Goal: Navigation & Orientation: Find specific page/section

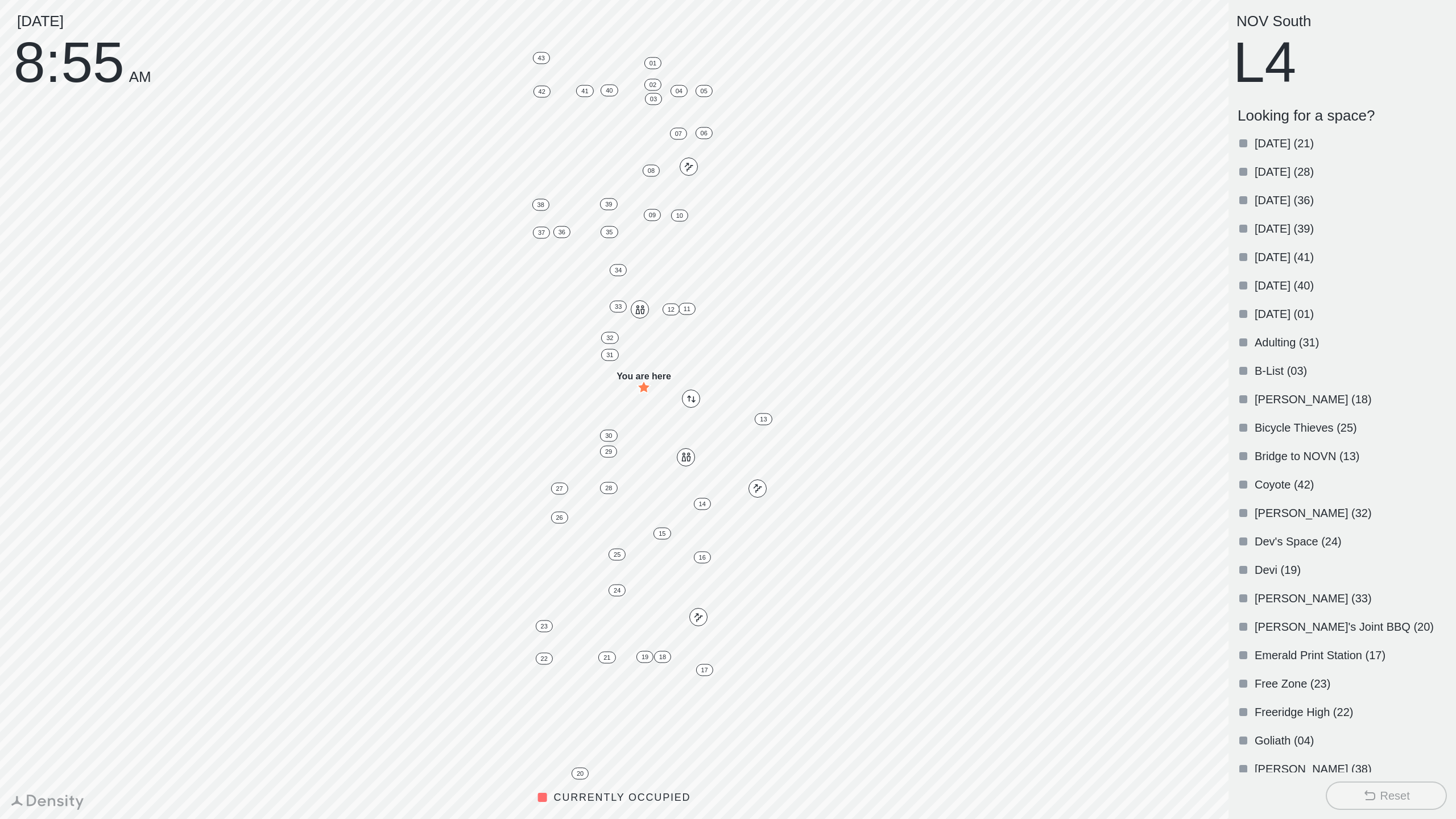
click at [1367, 790] on icon at bounding box center [1369, 796] width 14 height 14
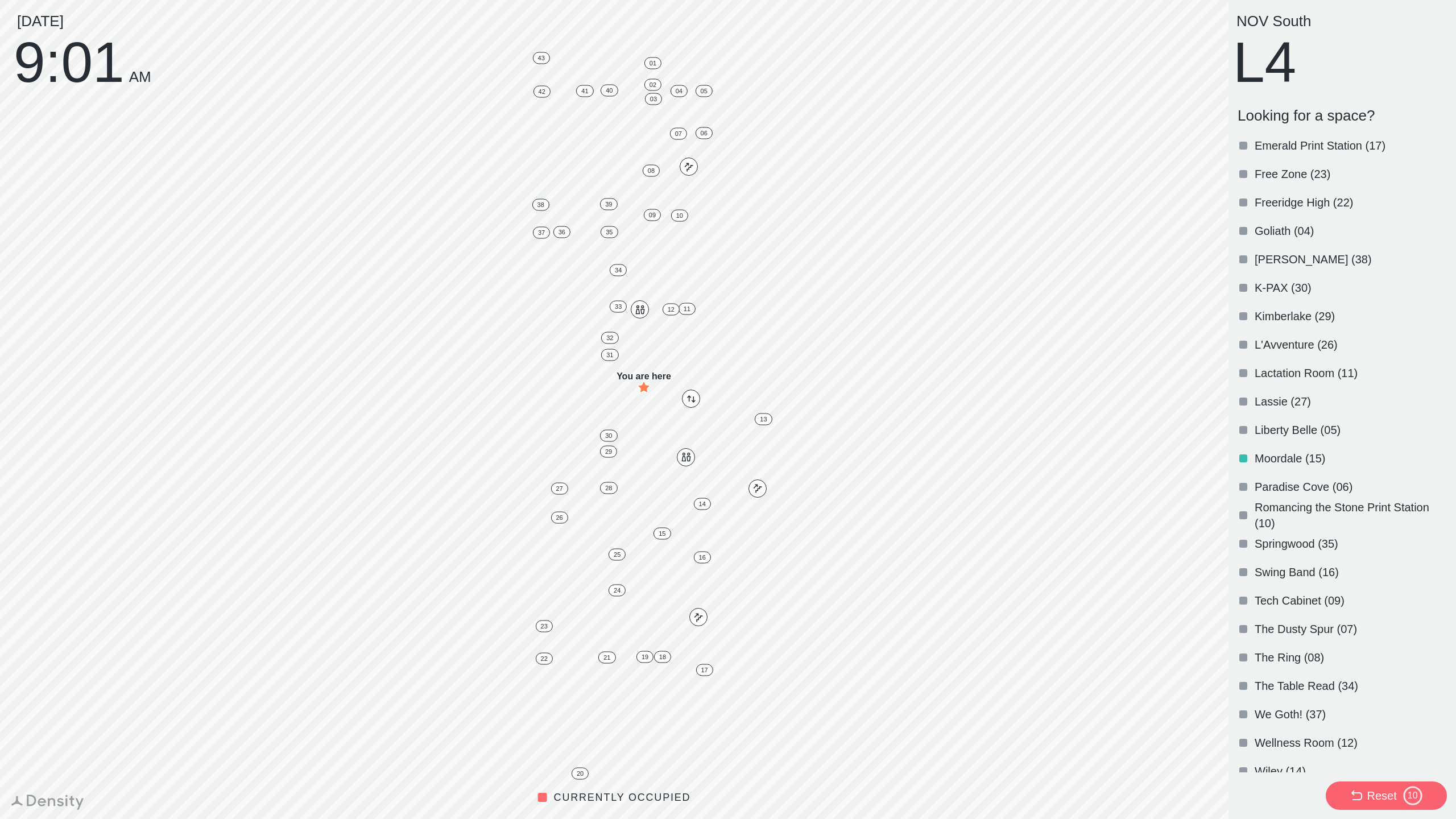
scroll to position [507, 0]
click at [1245, 571] on div at bounding box center [1243, 573] width 8 height 8
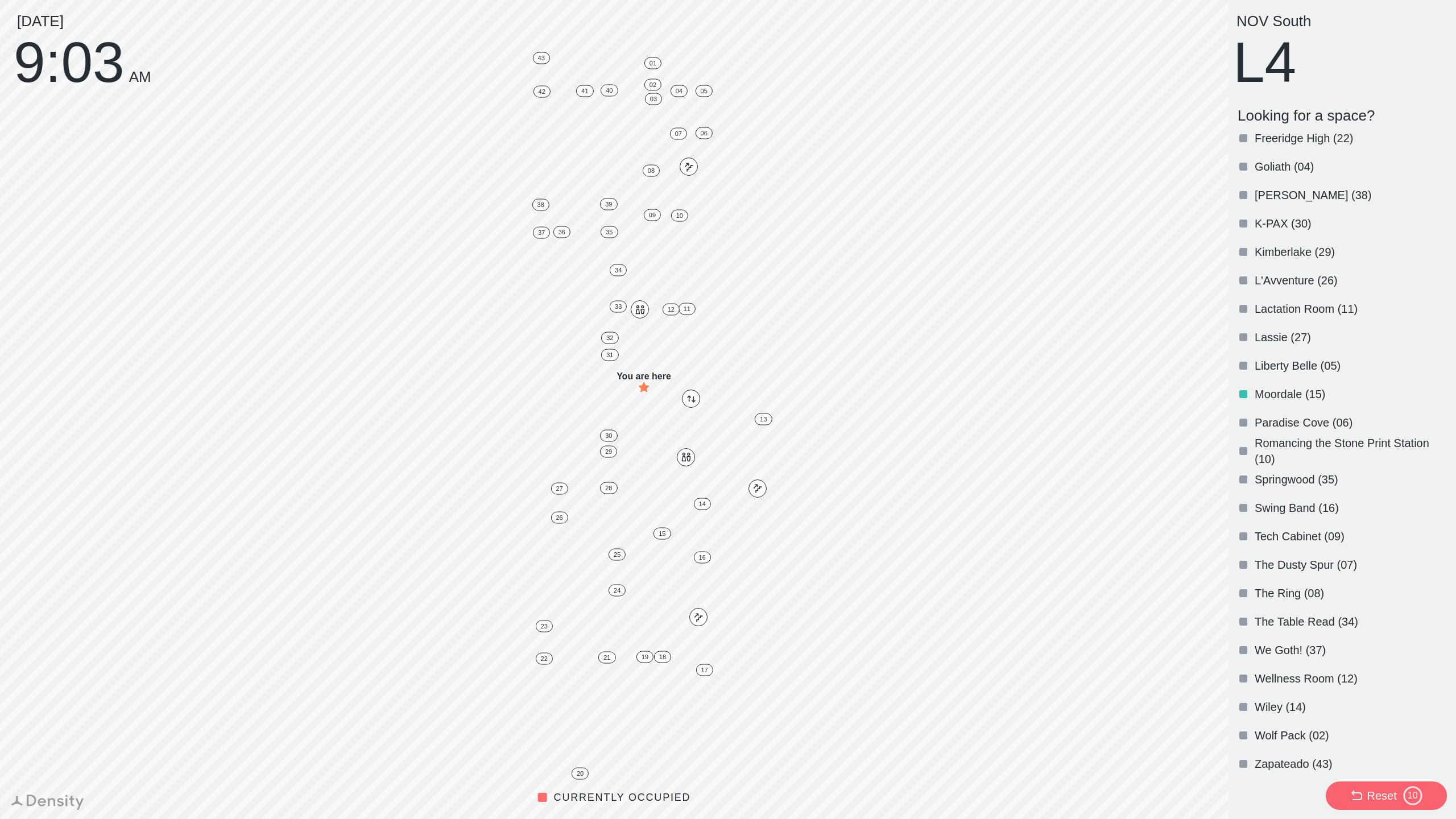
scroll to position [580, 0]
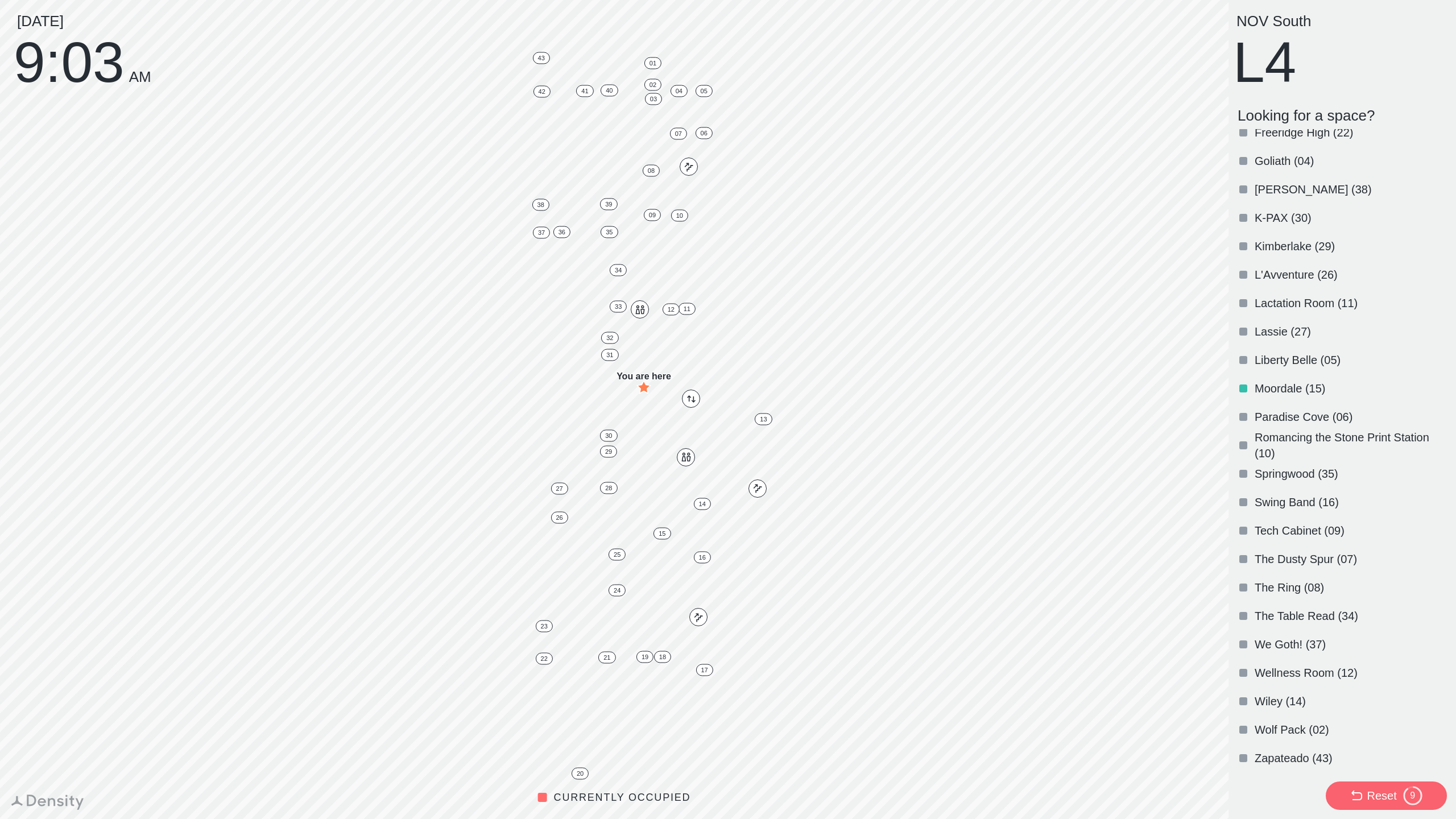
click at [1275, 498] on p "Swing Band (16)" at bounding box center [1349, 502] width 190 height 16
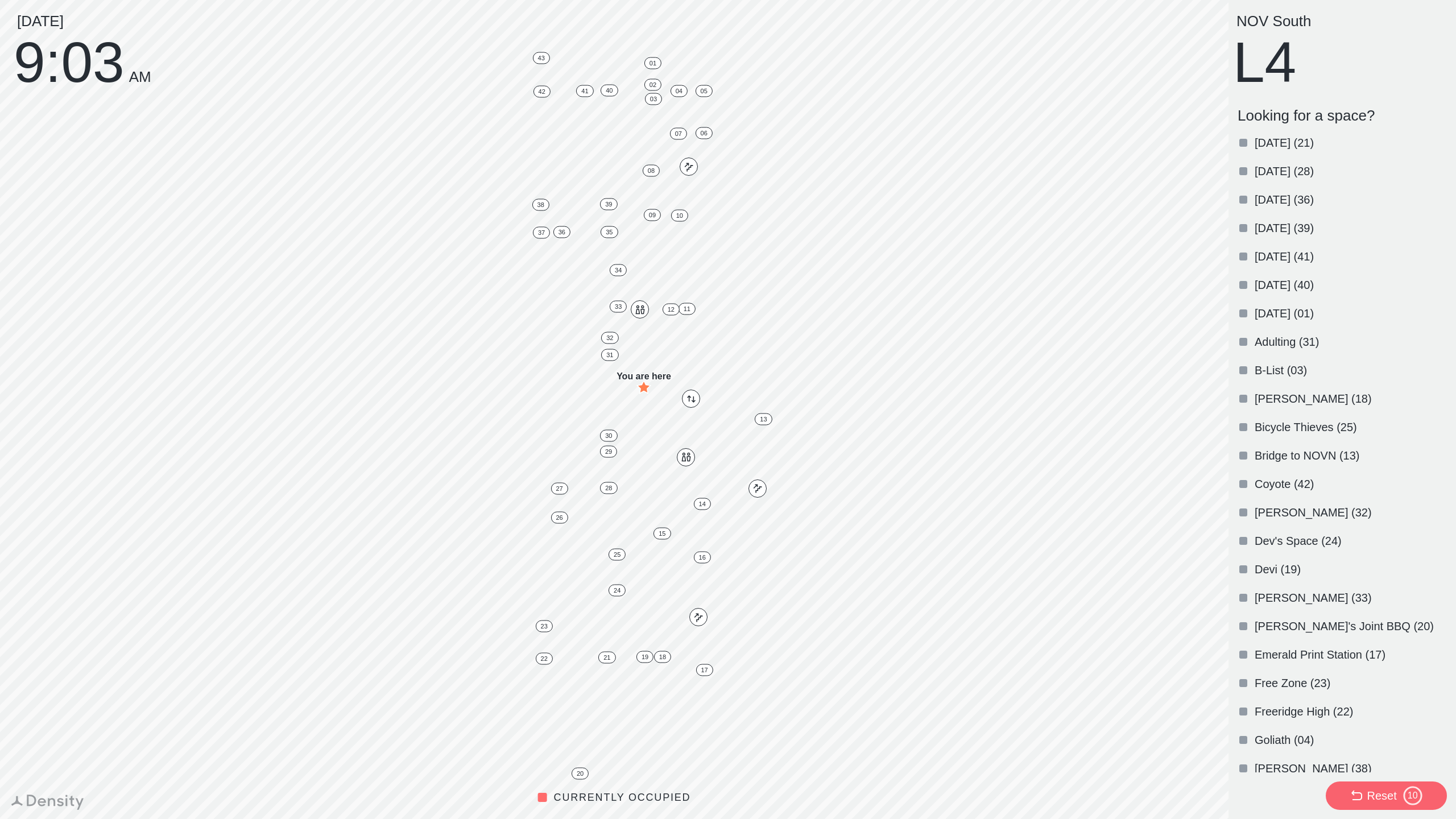
scroll to position [0, 0]
click at [1274, 373] on p "B-List (03)" at bounding box center [1349, 371] width 190 height 16
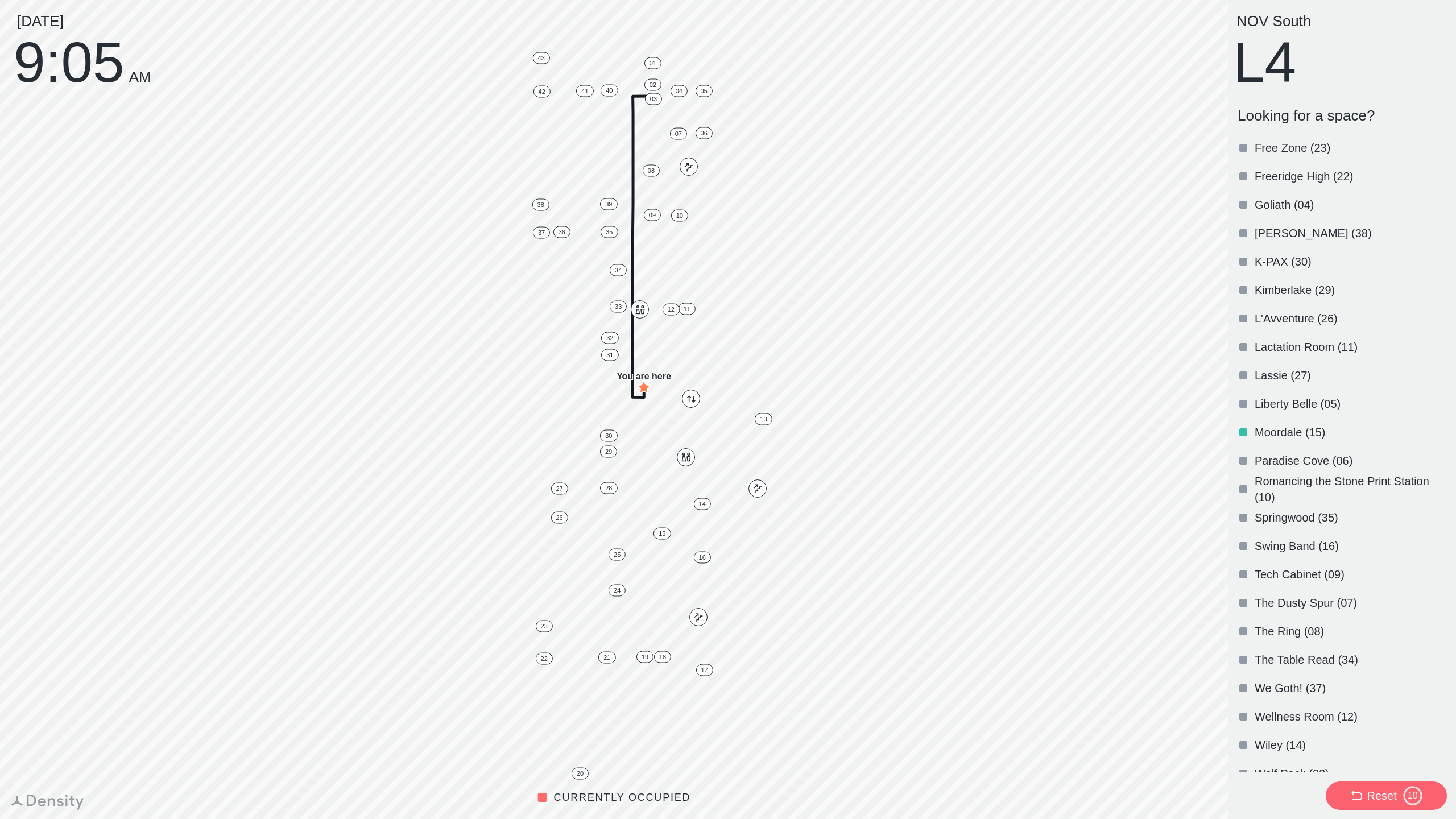
scroll to position [564, 0]
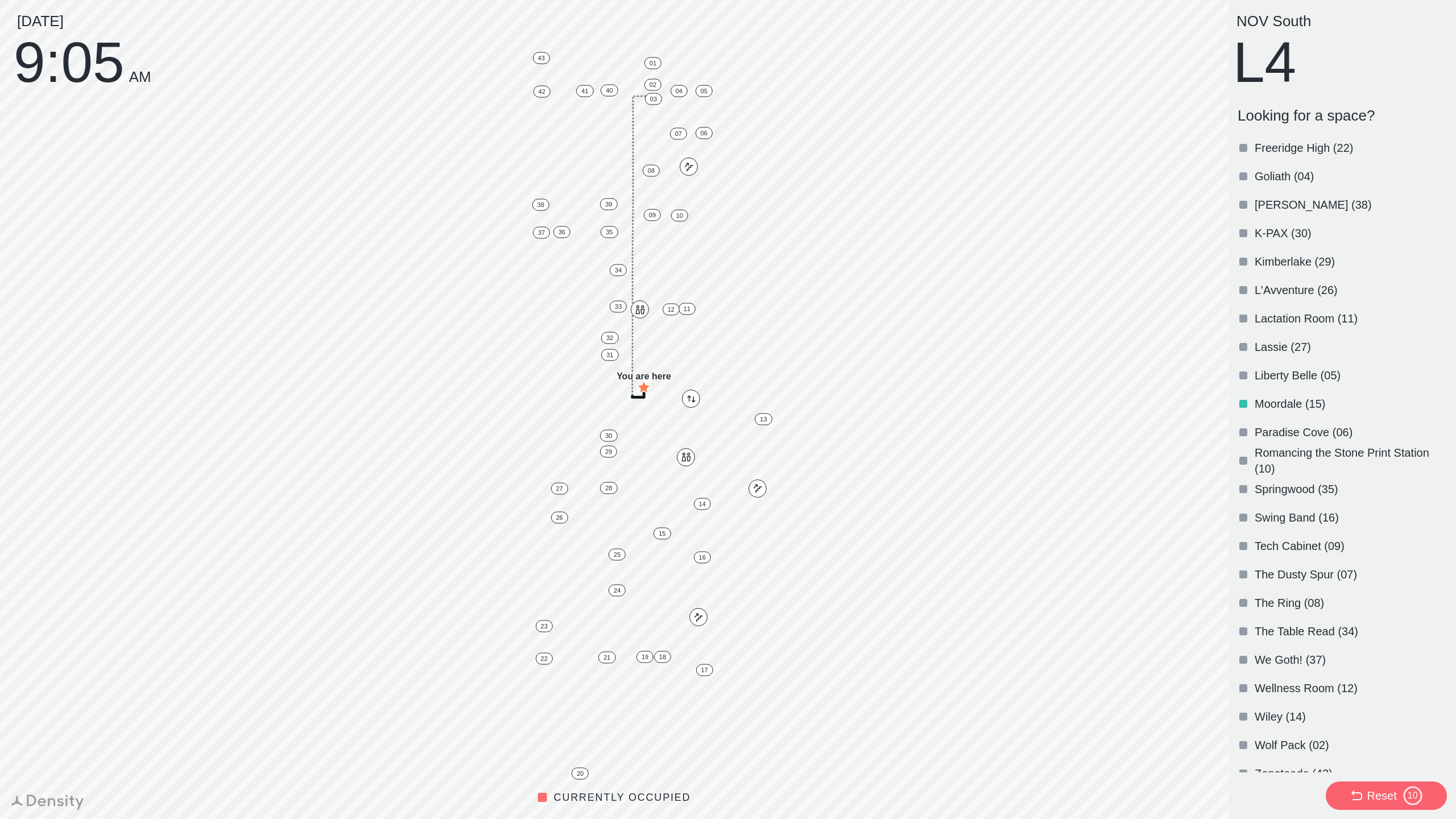
click at [1301, 517] on p "Swing Band (16)" at bounding box center [1349, 517] width 190 height 16
click at [1278, 543] on p "Tech Cabinet (09)" at bounding box center [1349, 546] width 190 height 16
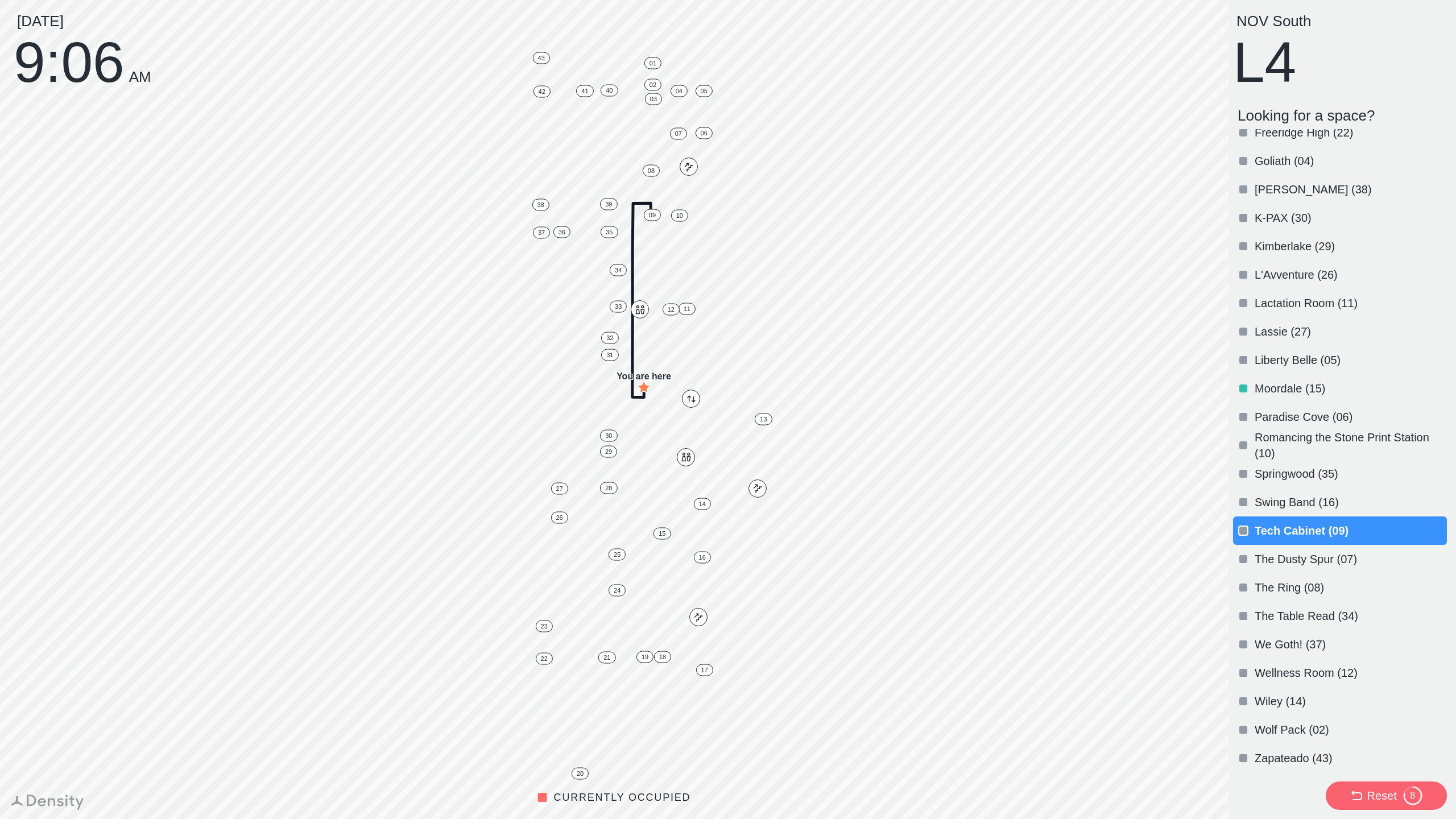
click at [1289, 641] on p "We Goth! (37)" at bounding box center [1349, 645] width 190 height 16
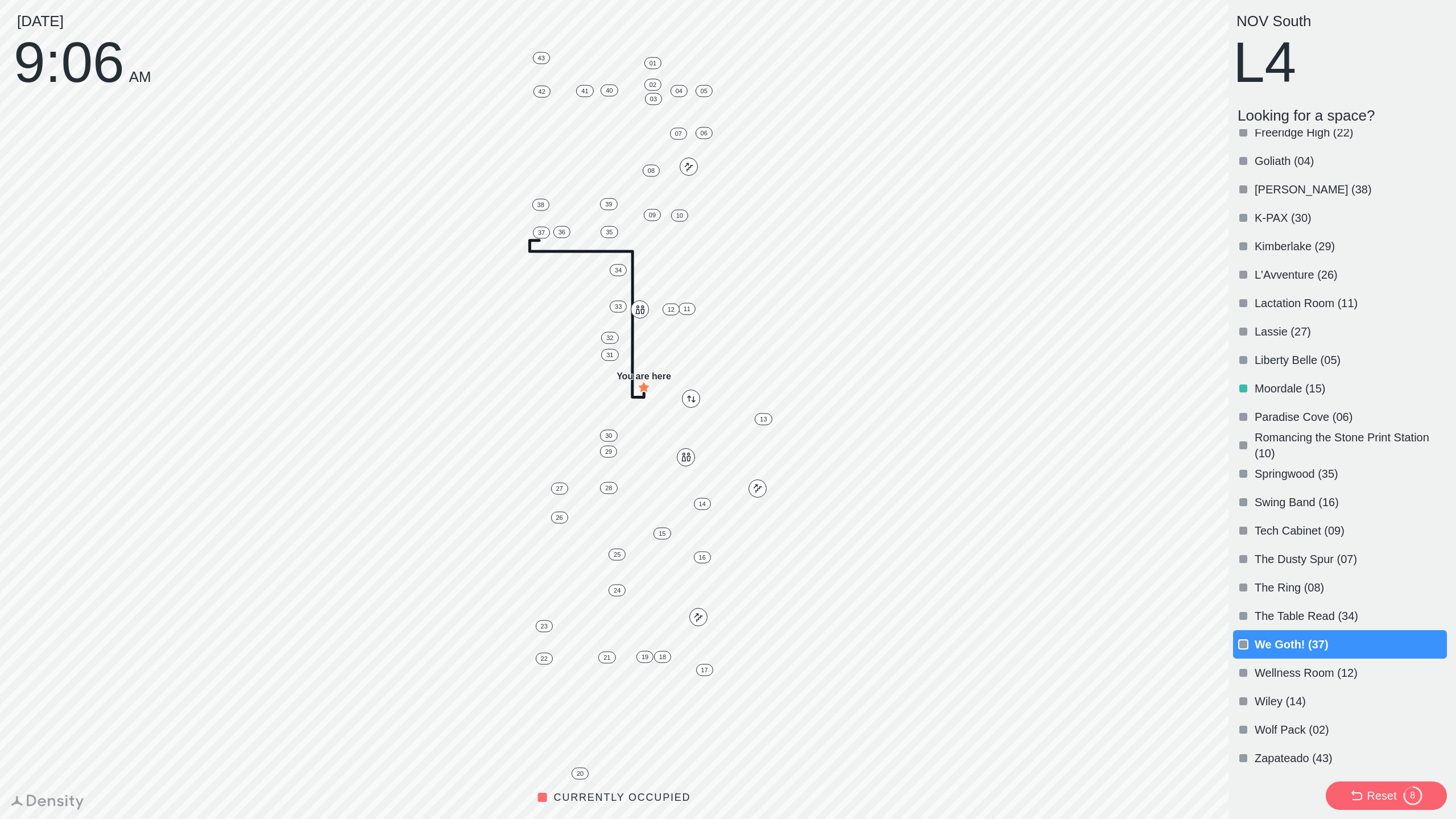
click at [1302, 497] on p "Swing Band (16)" at bounding box center [1349, 502] width 190 height 16
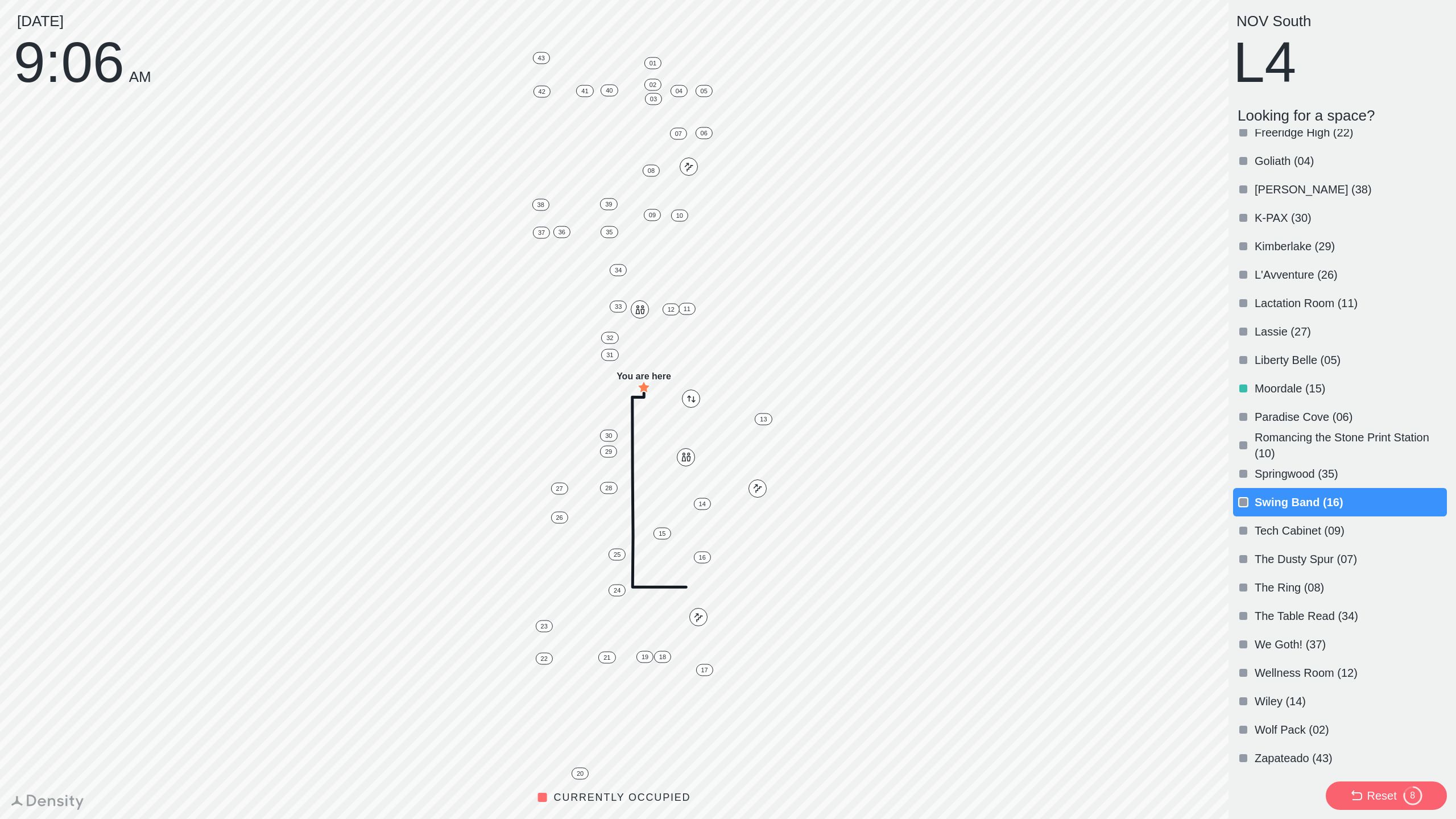
click at [1297, 468] on p "Springwood (35)" at bounding box center [1349, 474] width 190 height 16
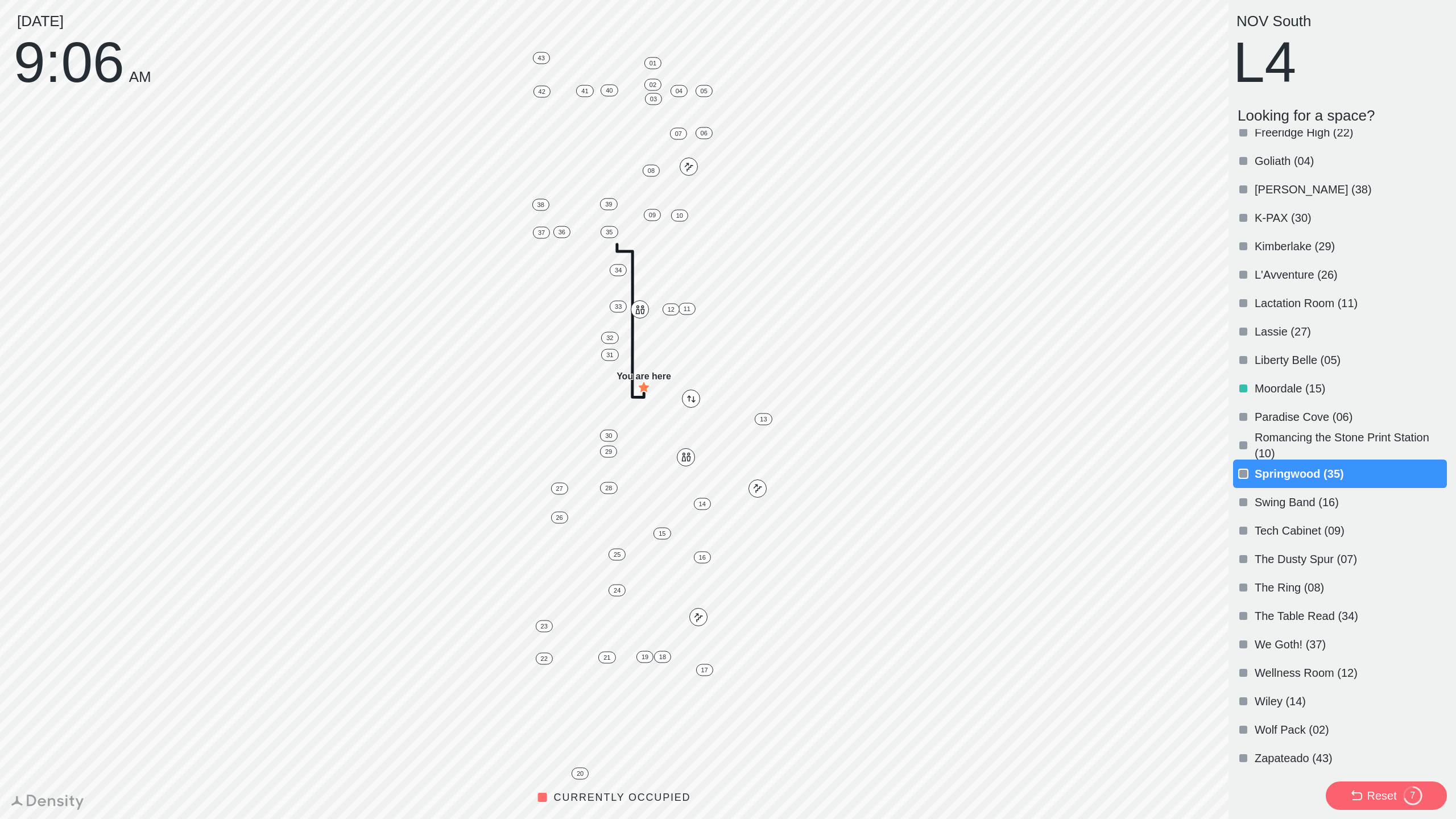
click at [1297, 497] on p "Swing Band (16)" at bounding box center [1349, 502] width 190 height 16
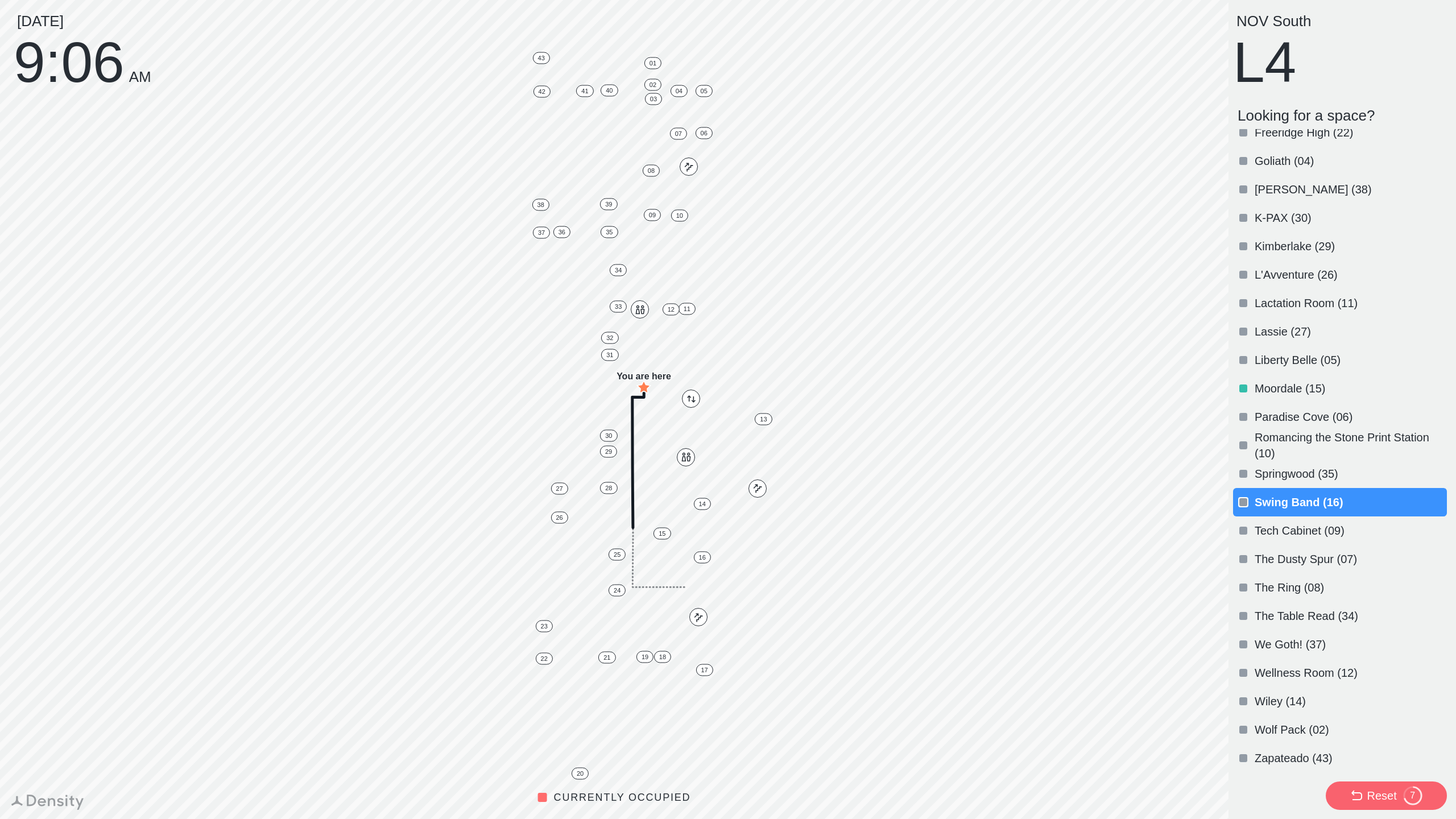
click at [1288, 340] on div "Lassie (27)" at bounding box center [1339, 330] width 214 height 28
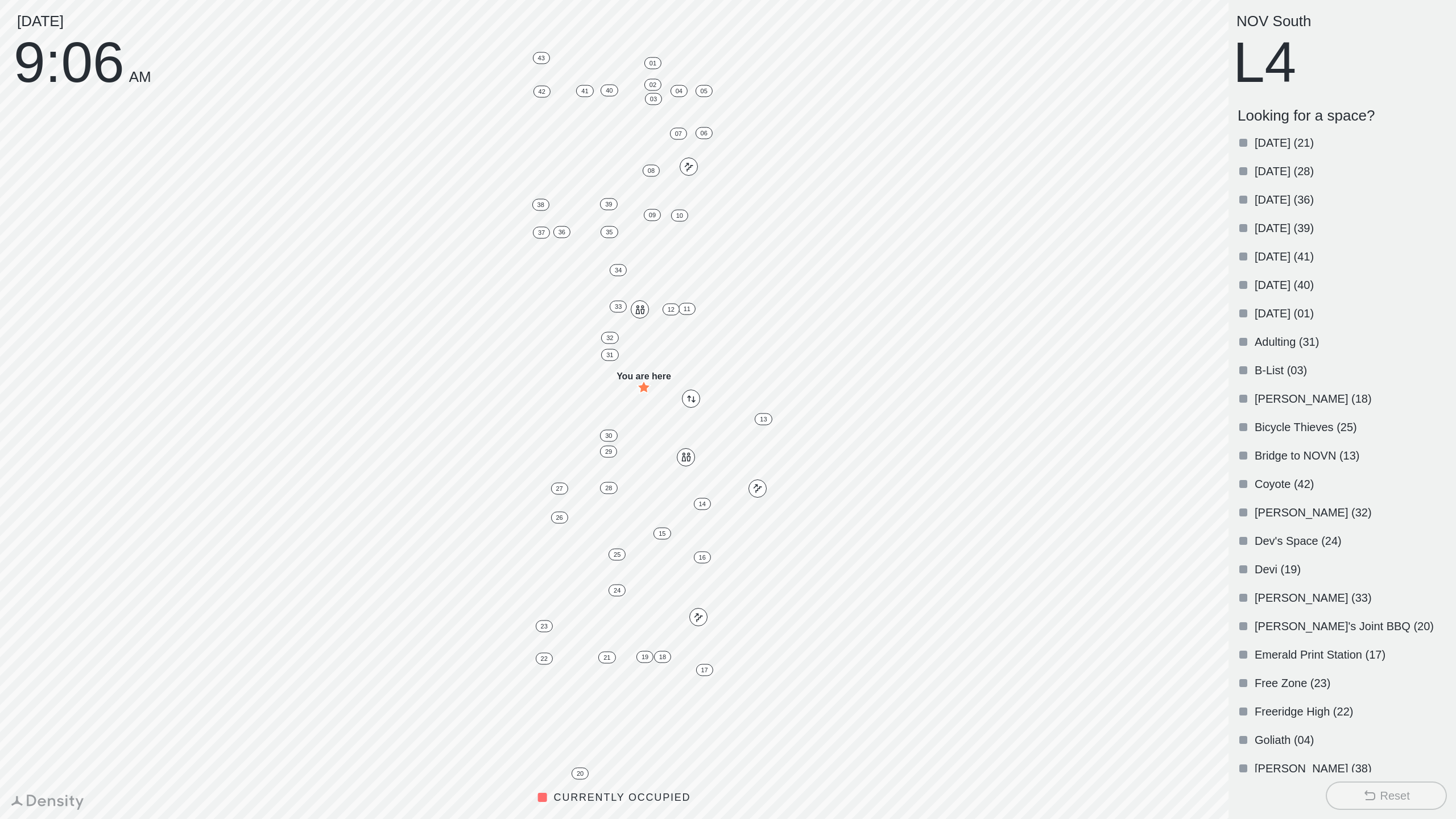
scroll to position [0, 0]
click at [1335, 643] on div "Emerald Print Station (17)" at bounding box center [1339, 655] width 214 height 28
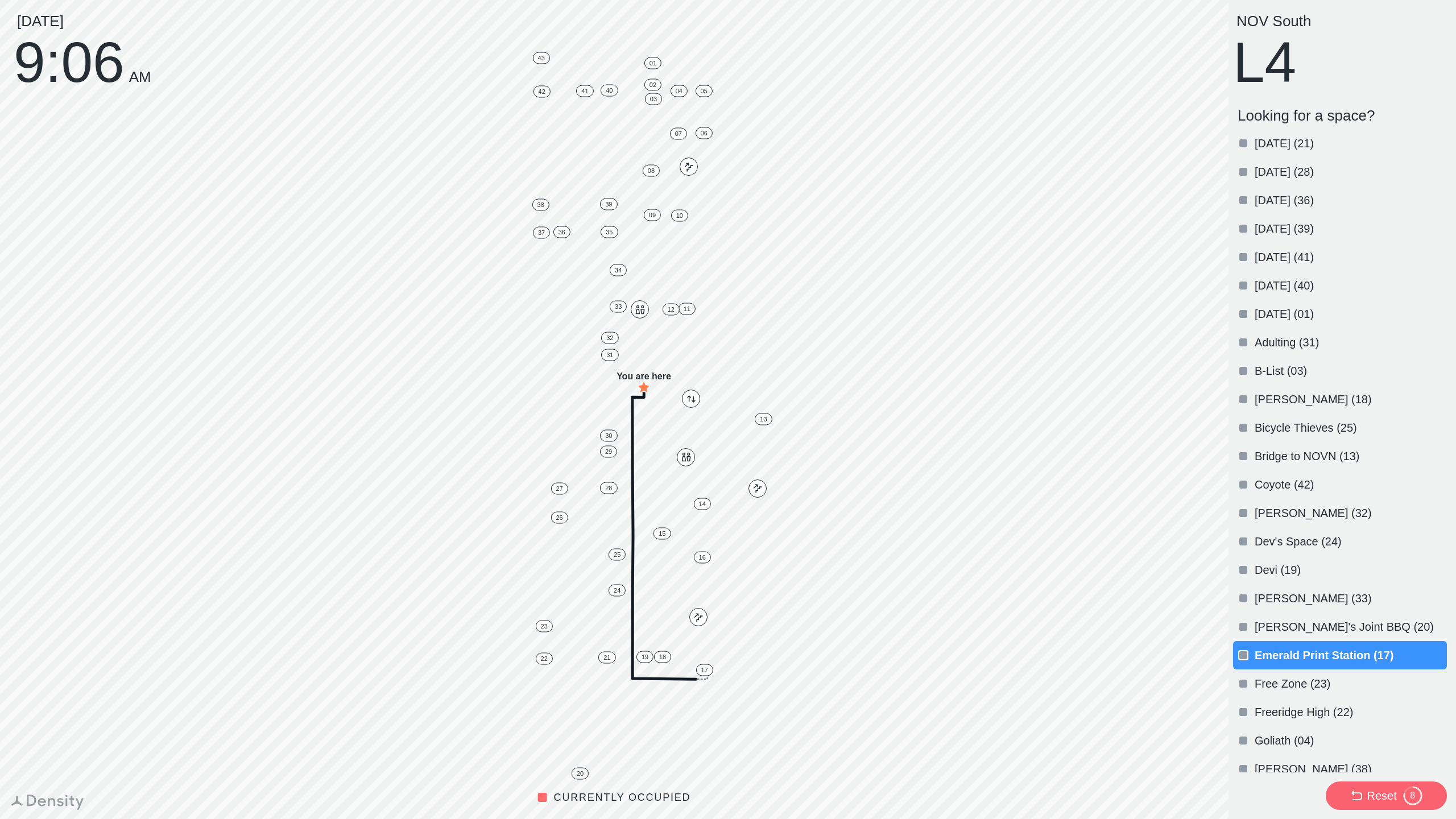
click at [1290, 478] on p "Coyote (42)" at bounding box center [1349, 485] width 190 height 16
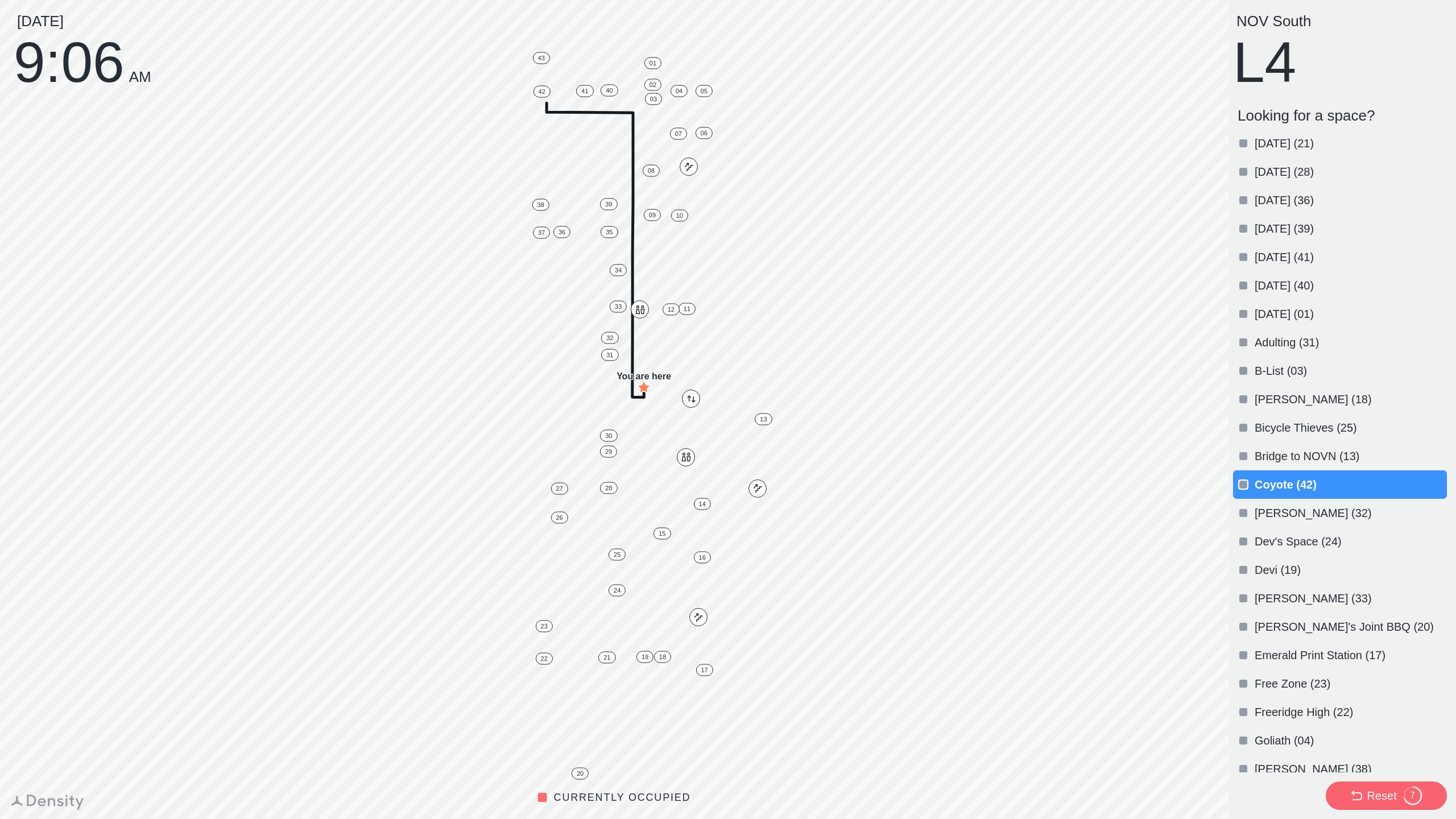
click at [1299, 593] on p "[PERSON_NAME] (33)" at bounding box center [1349, 599] width 190 height 16
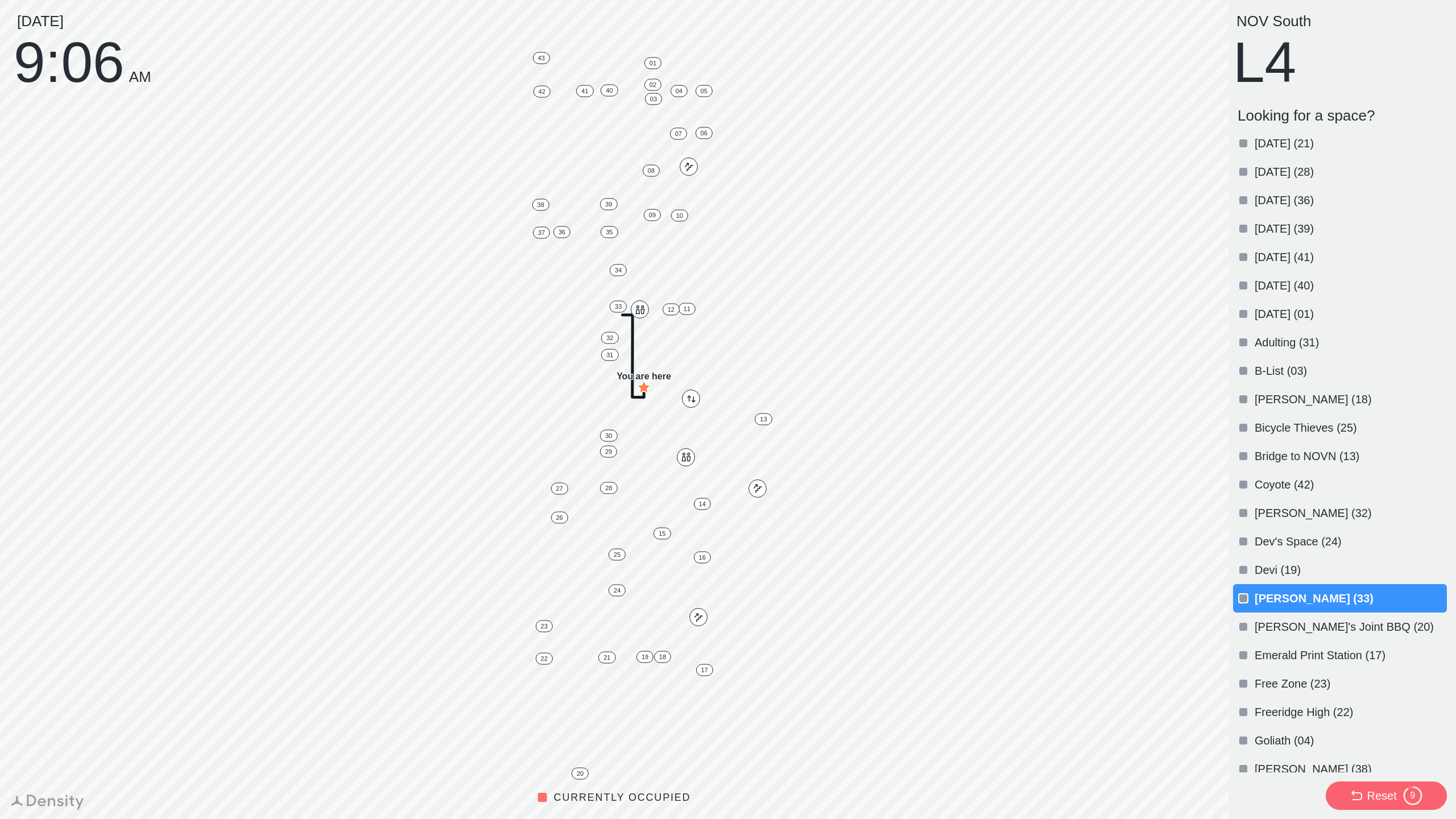
click at [1296, 564] on p "Devi (19)" at bounding box center [1349, 570] width 190 height 16
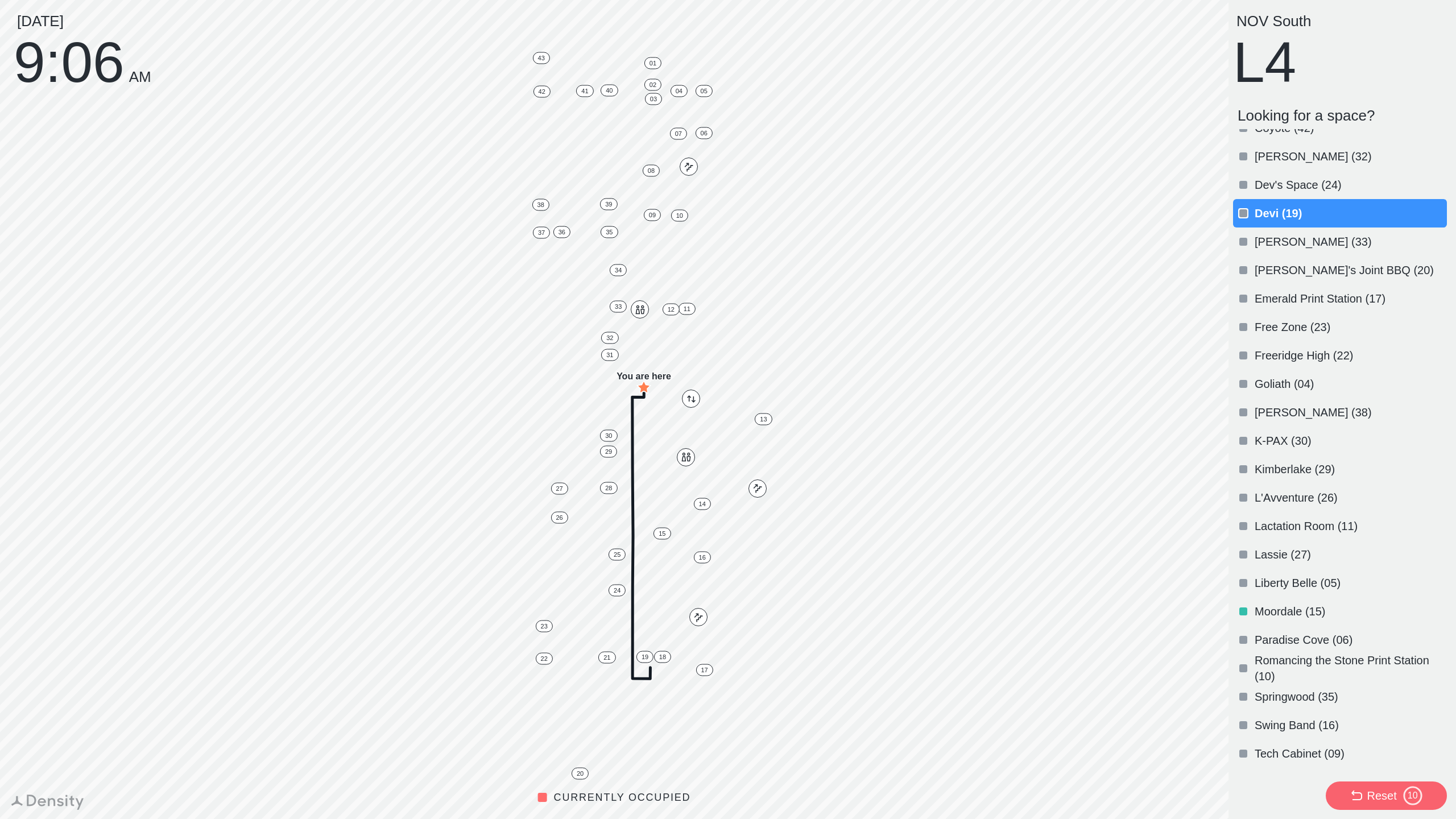
scroll to position [356, 0]
click at [1267, 543] on div "Lassie (27)" at bounding box center [1339, 554] width 214 height 28
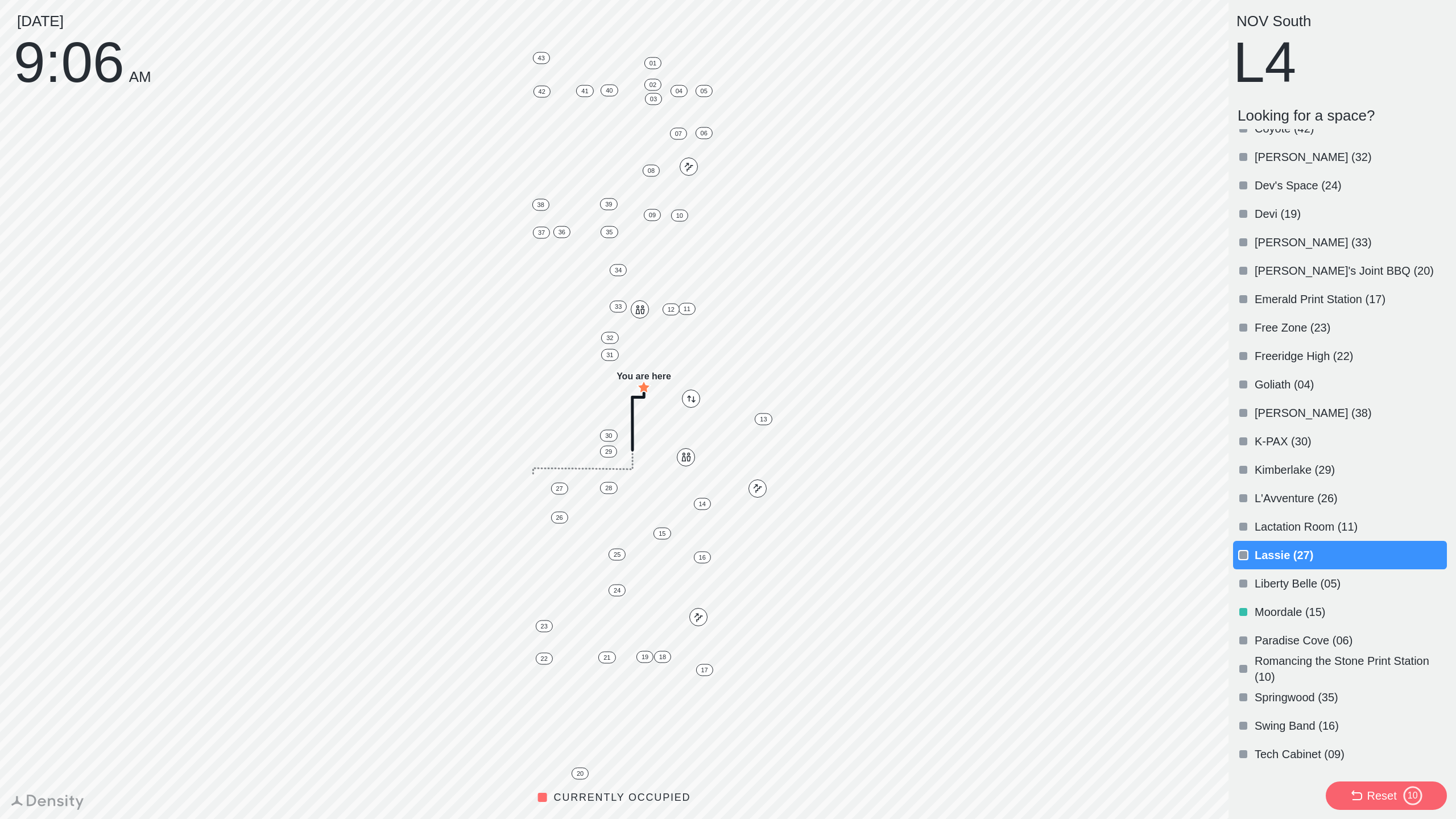
click at [1266, 549] on p "Lassie (27)" at bounding box center [1349, 555] width 190 height 16
click at [1291, 554] on p "Lassie (27)" at bounding box center [1349, 555] width 190 height 16
click at [1299, 577] on p "Liberty Belle (05)" at bounding box center [1349, 583] width 190 height 16
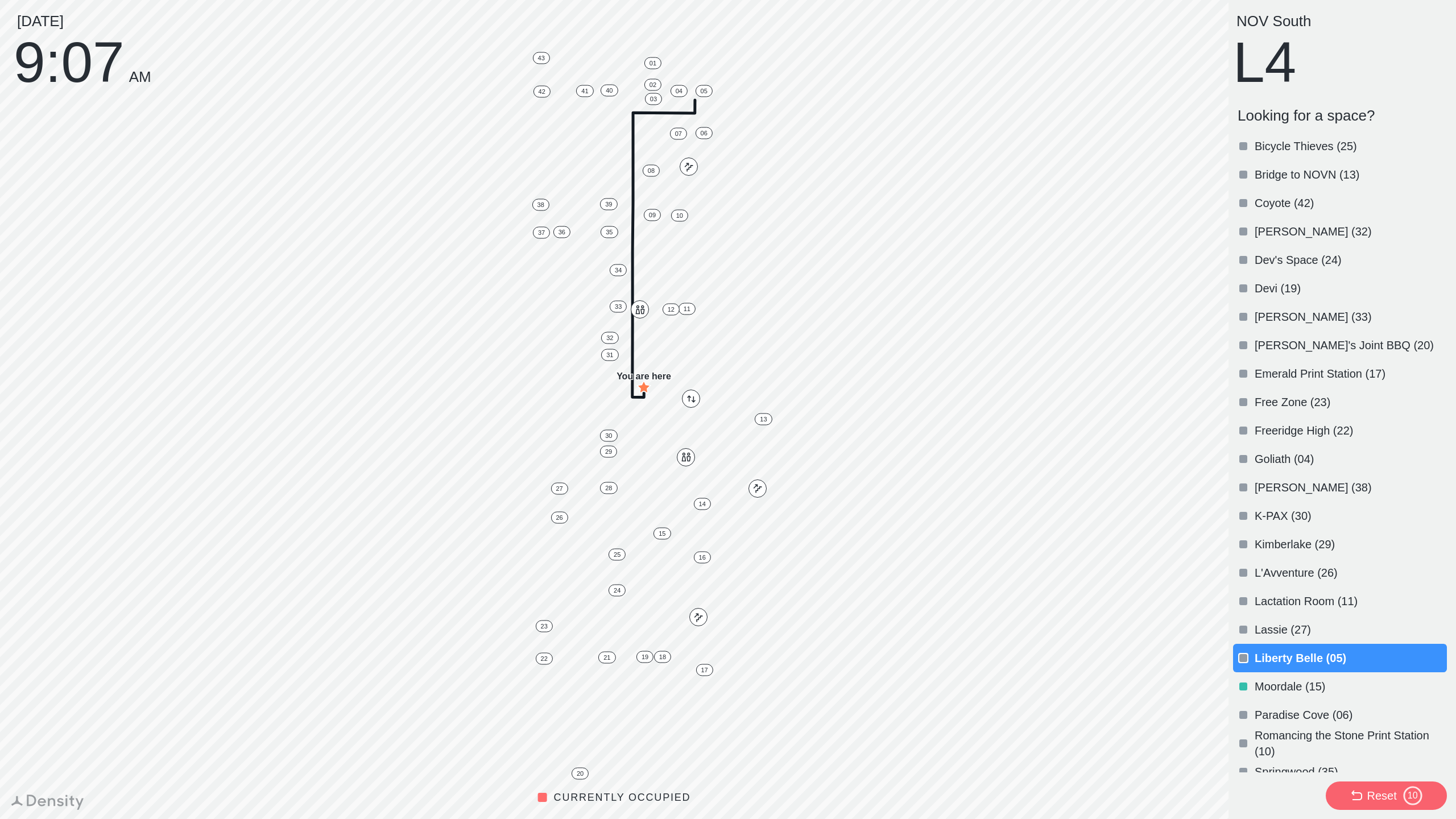
scroll to position [281, 0]
click at [1274, 291] on p "Devi (19)" at bounding box center [1349, 289] width 190 height 16
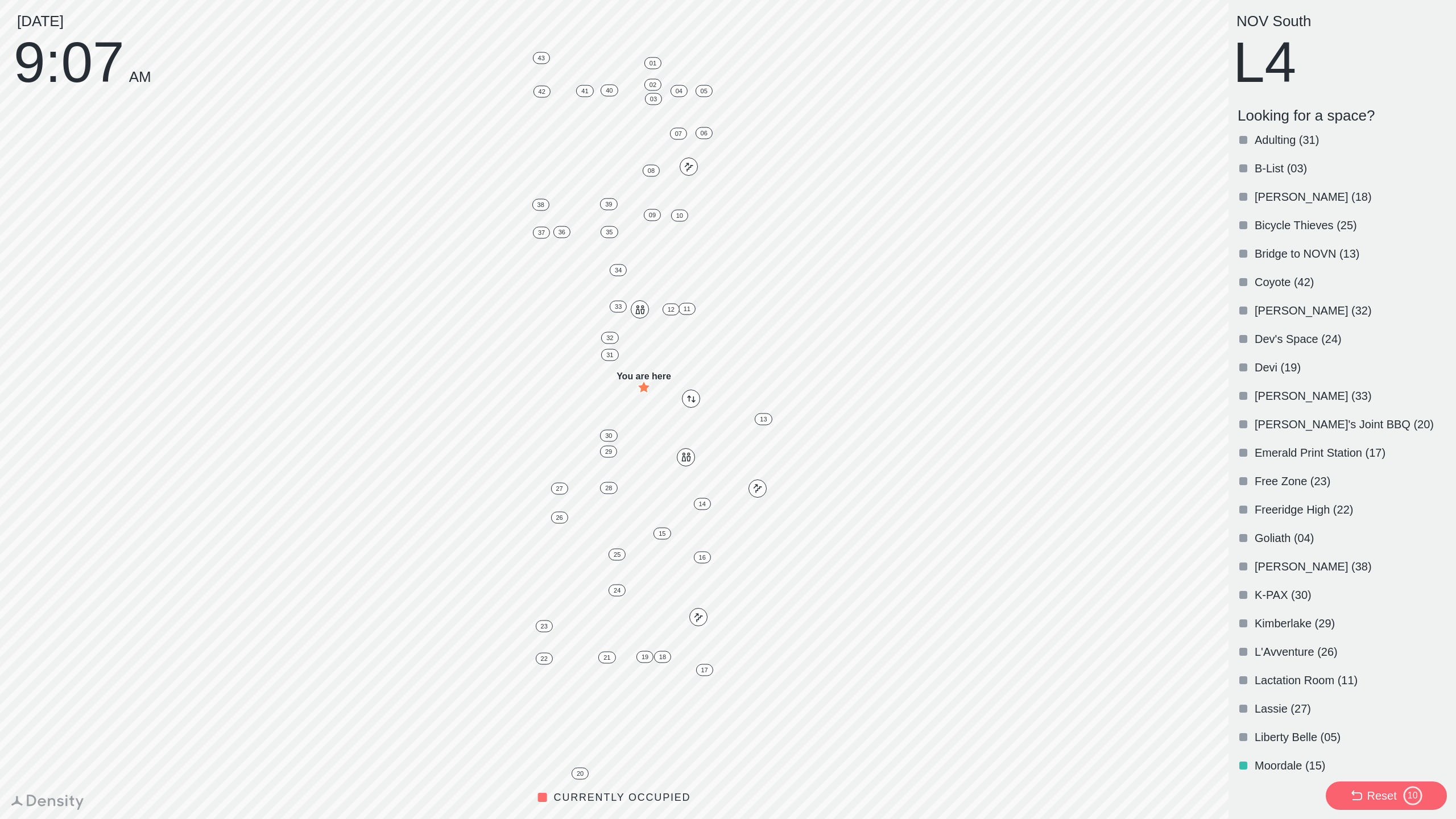
scroll to position [41, 0]
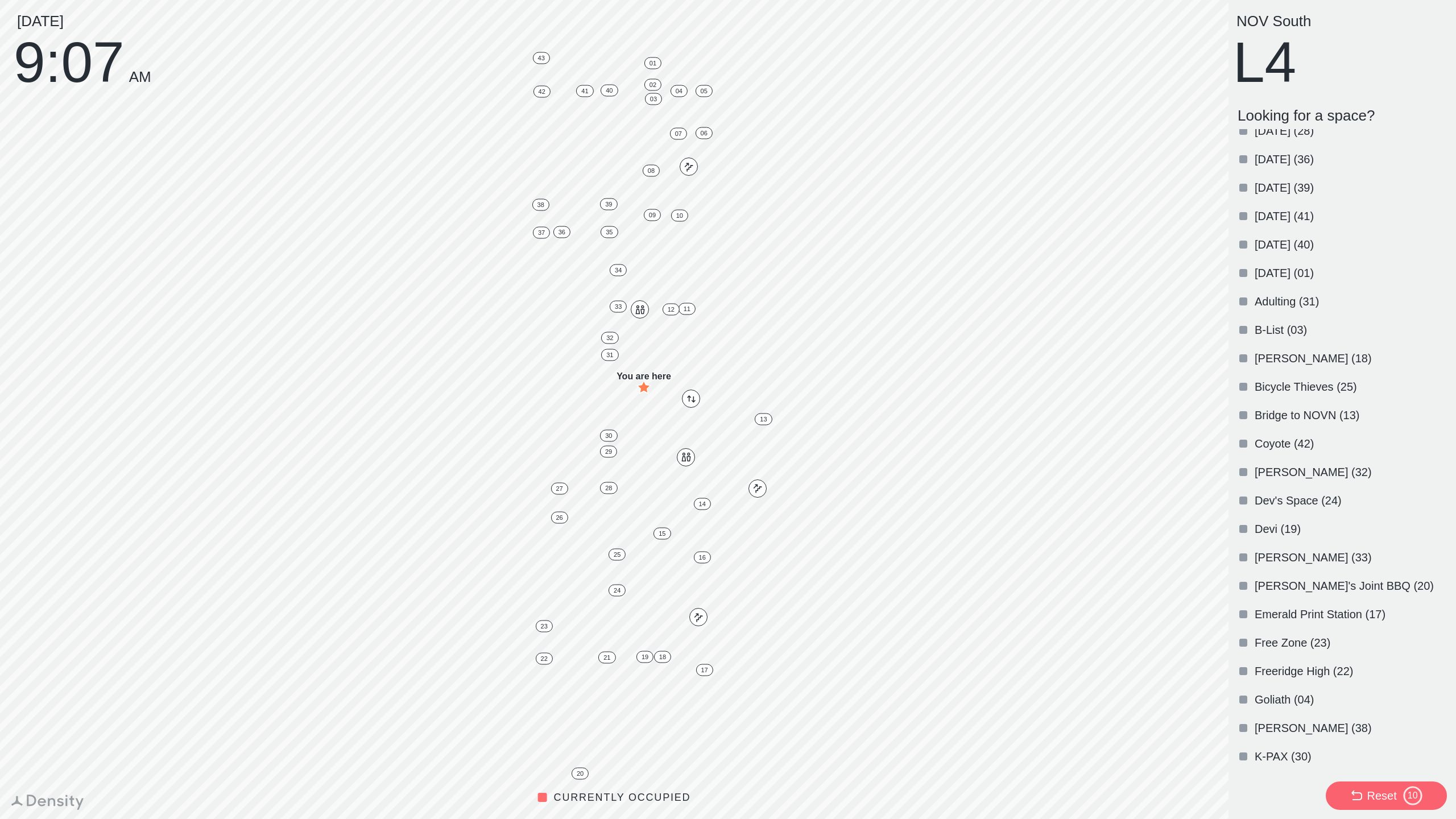
click at [1321, 116] on div "[DATE] (21)" at bounding box center [1339, 102] width 214 height 28
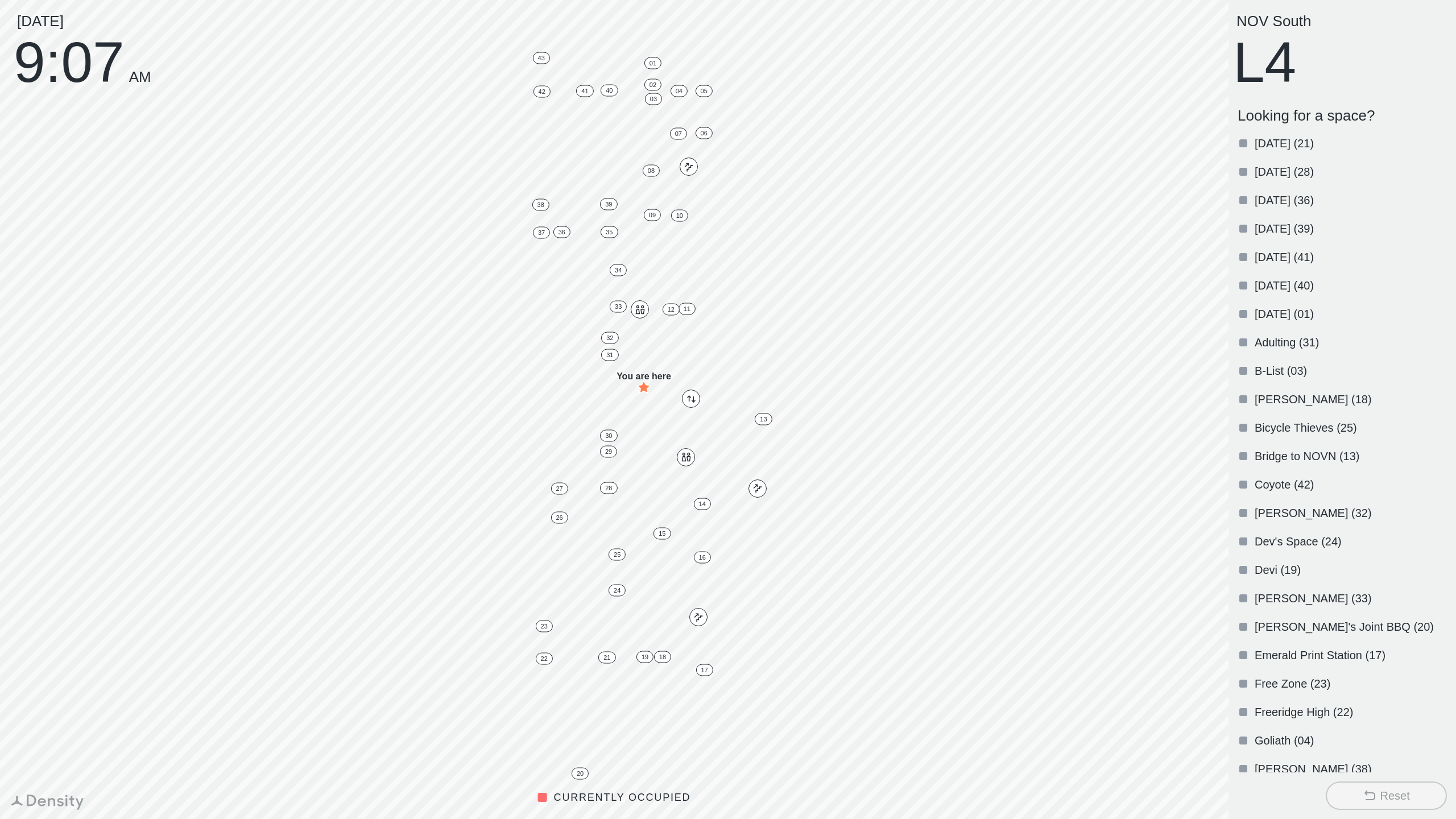
click at [1292, 340] on p "Adulting (31)" at bounding box center [1349, 342] width 190 height 16
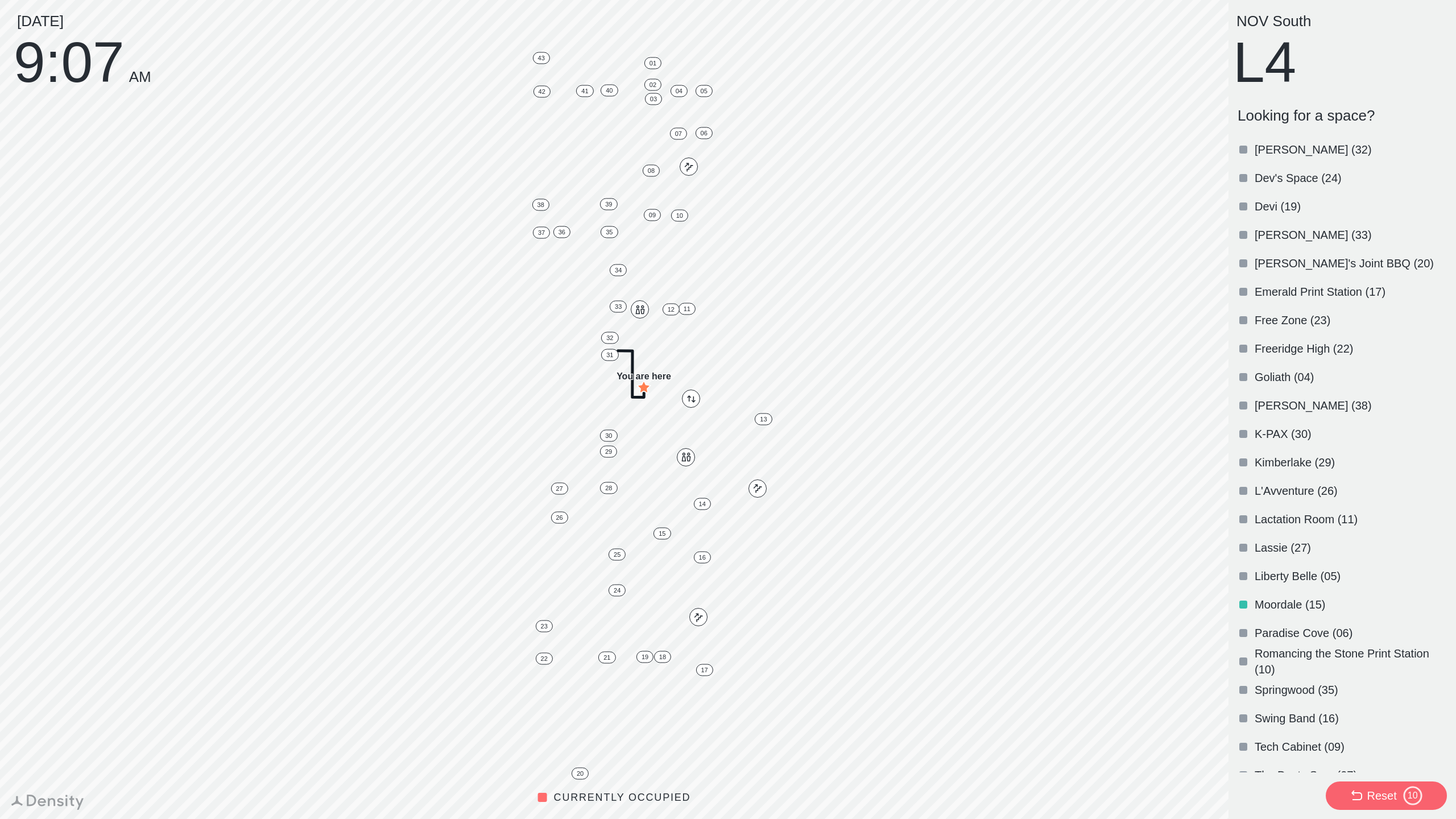
scroll to position [368, 0]
click at [1270, 535] on div "Lassie (27)" at bounding box center [1339, 543] width 214 height 28
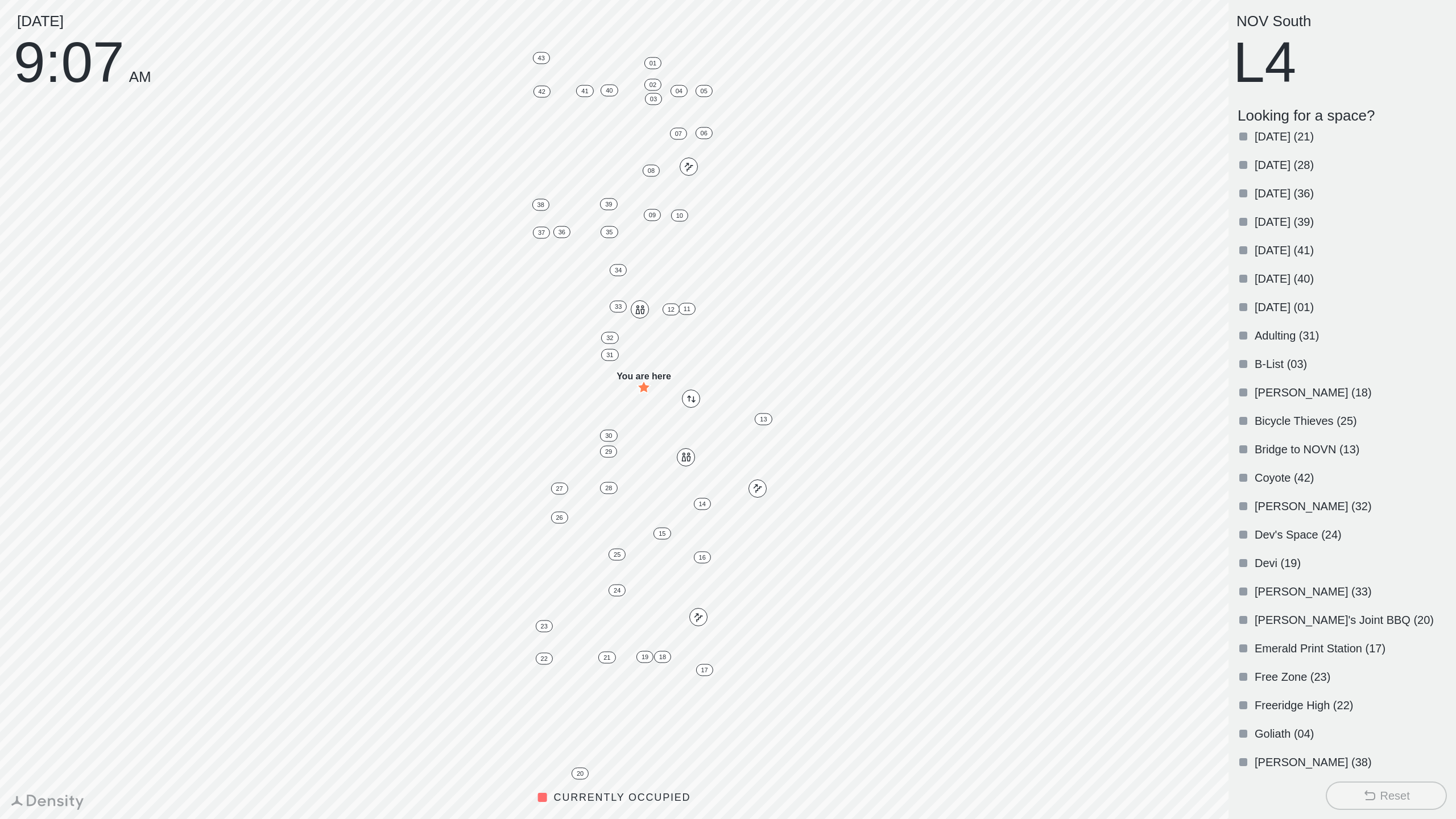
scroll to position [0, 0]
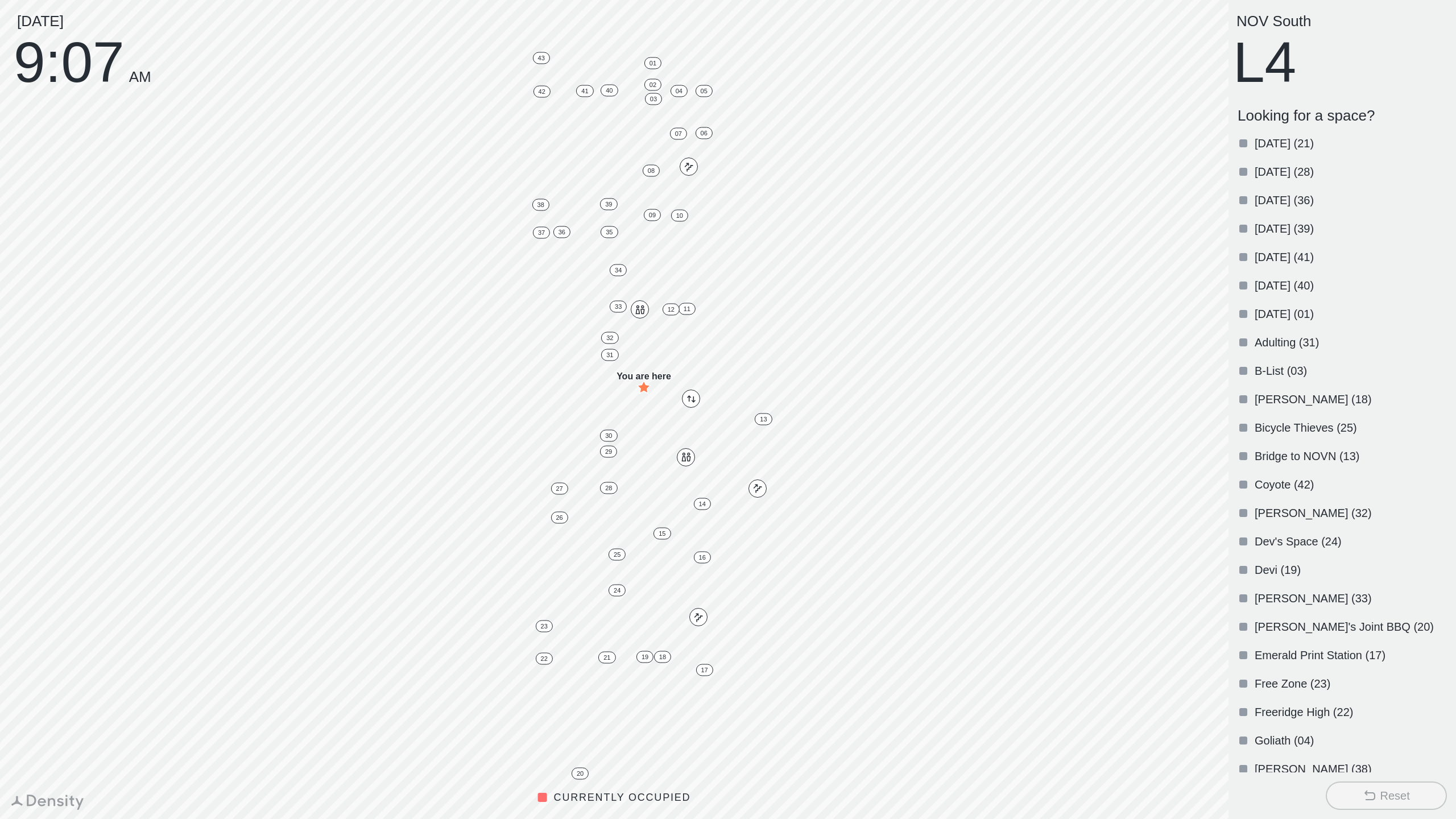
click at [1287, 539] on p "Dev's Space (24)" at bounding box center [1349, 542] width 190 height 16
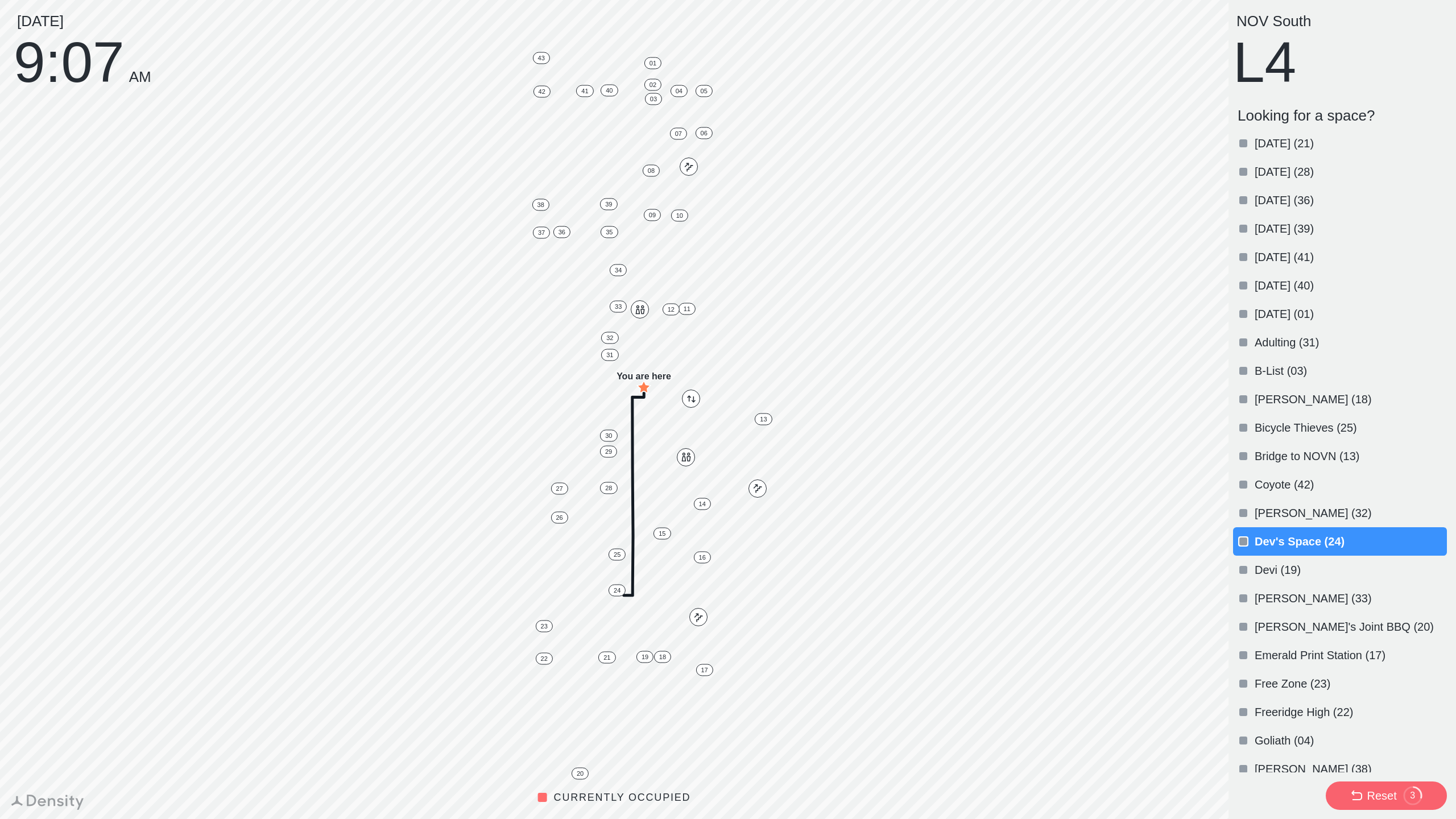
click at [1288, 259] on p "[DATE] (41)" at bounding box center [1349, 257] width 190 height 16
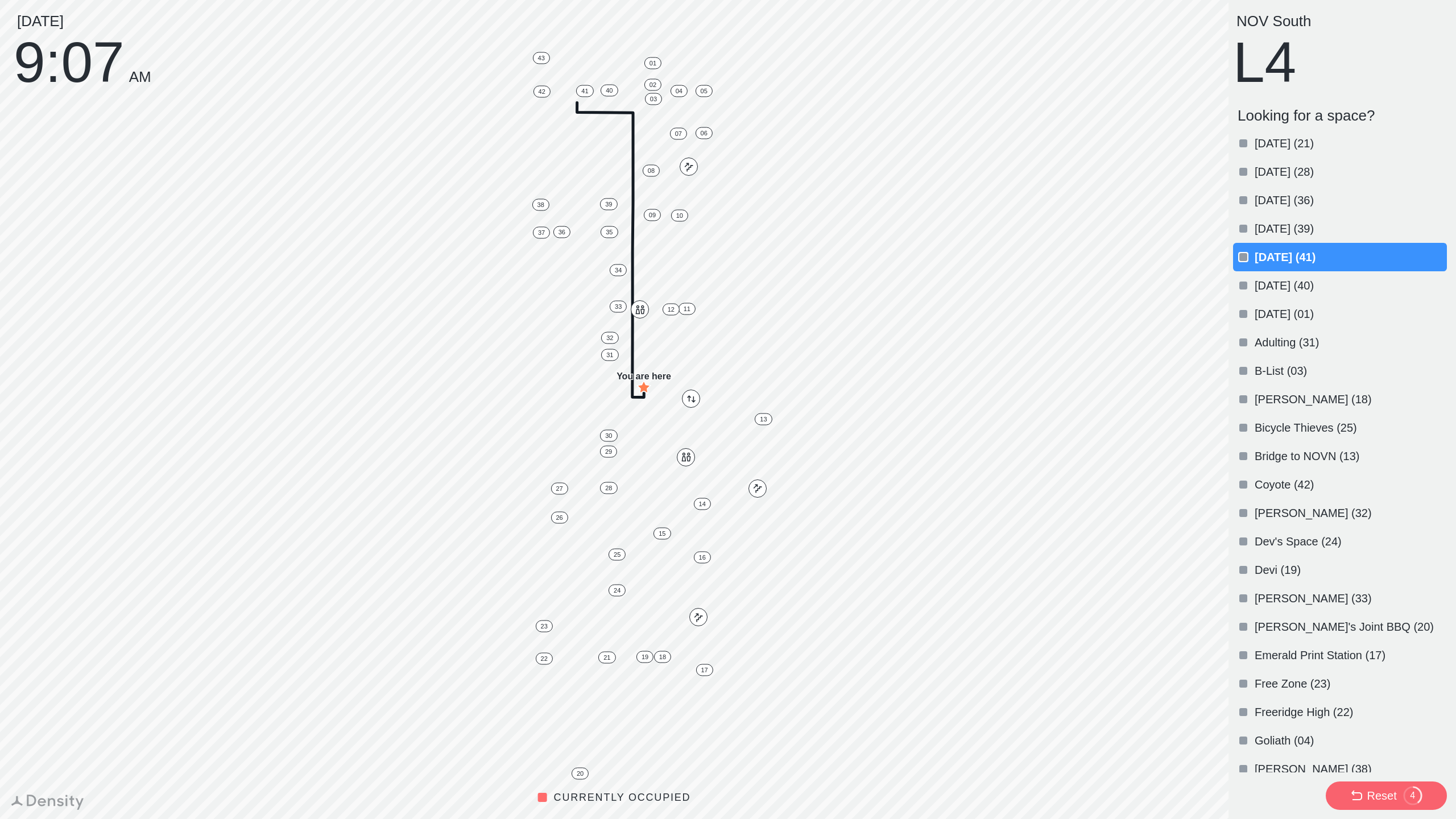
click at [1302, 618] on div "[PERSON_NAME]'s Joint BBQ (20)" at bounding box center [1339, 626] width 214 height 28
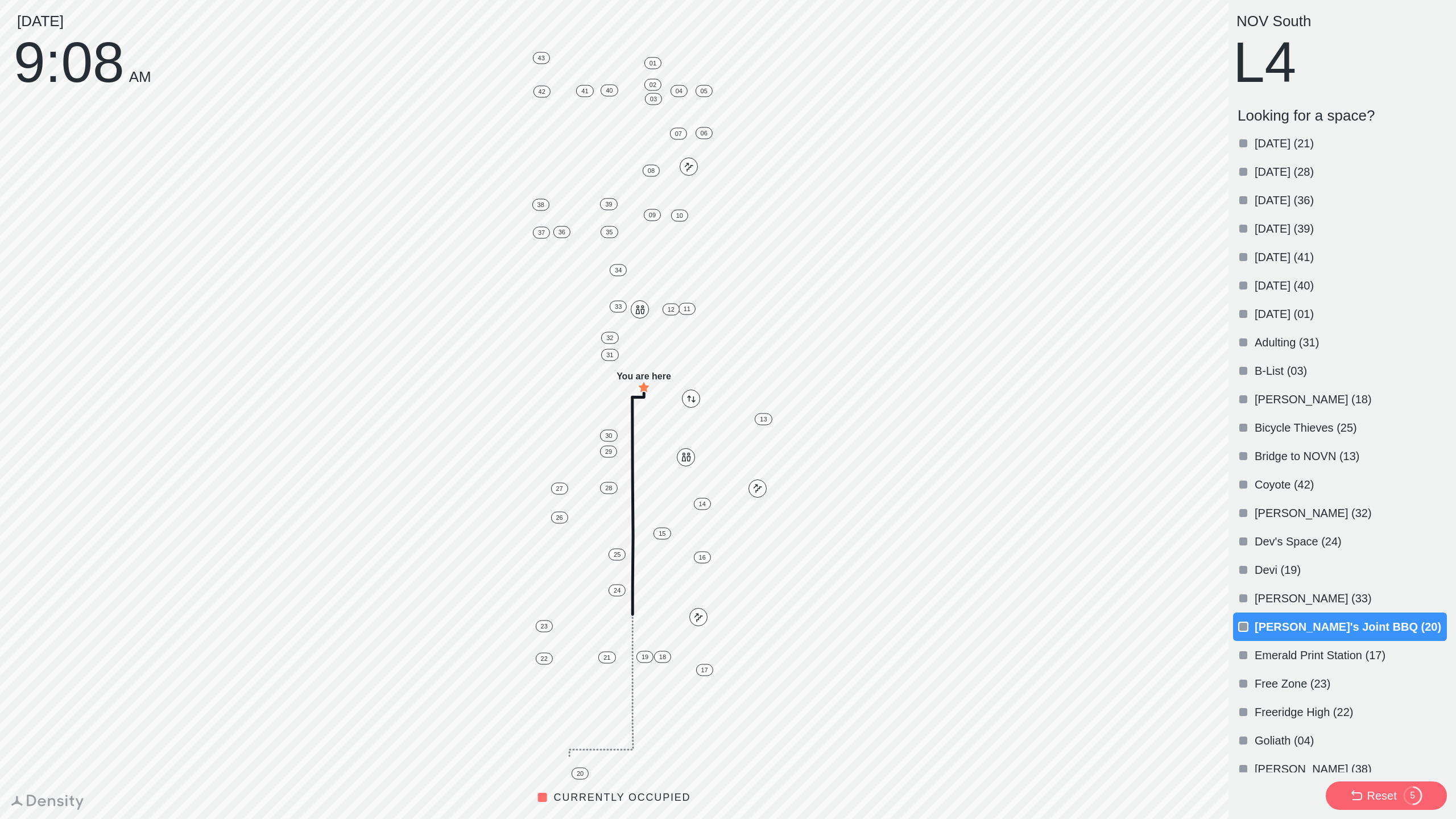
click at [1302, 706] on p "Freeridge High (22)" at bounding box center [1349, 712] width 190 height 16
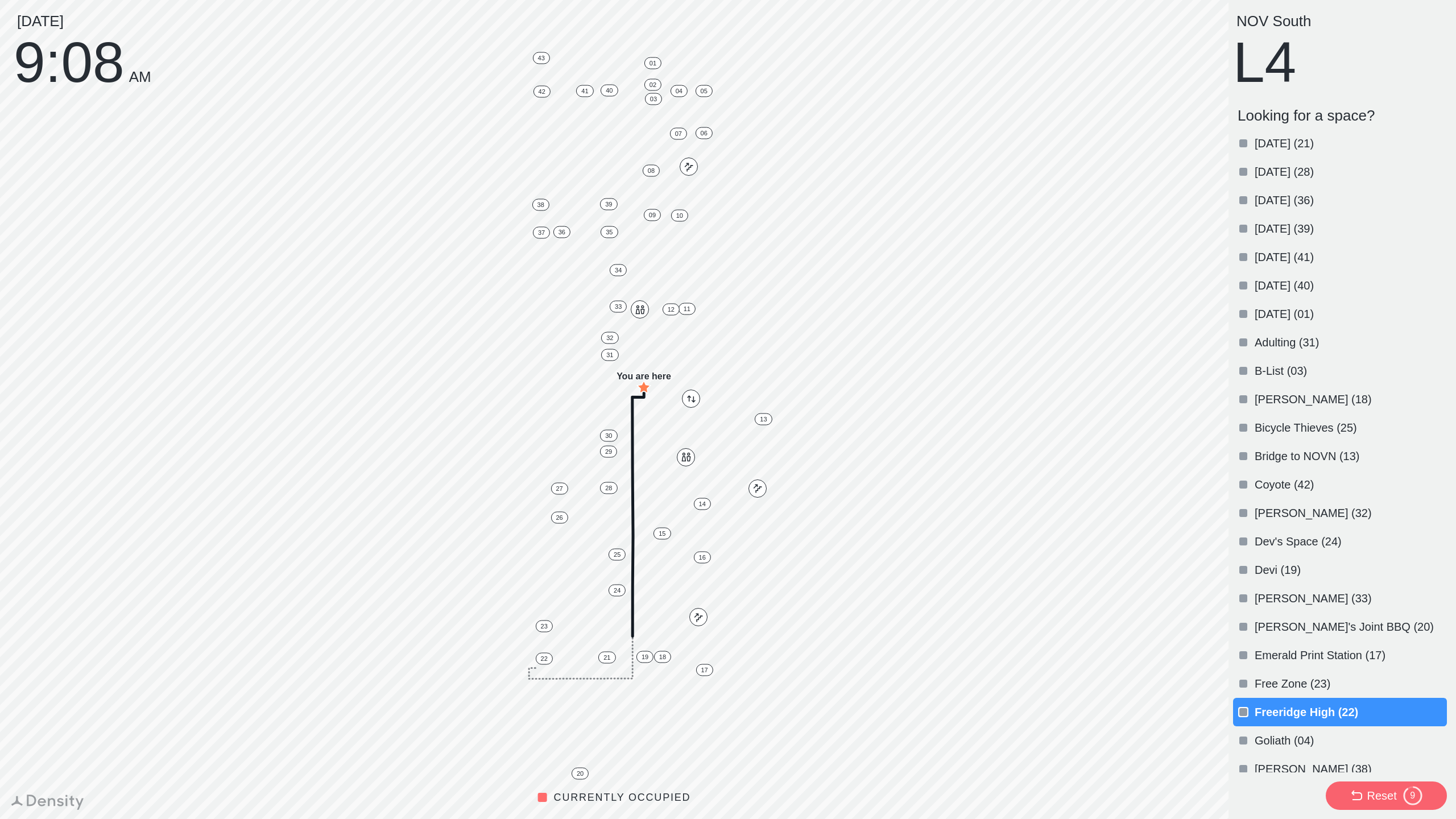
click at [1284, 761] on p "[PERSON_NAME] (38)" at bounding box center [1349, 769] width 190 height 16
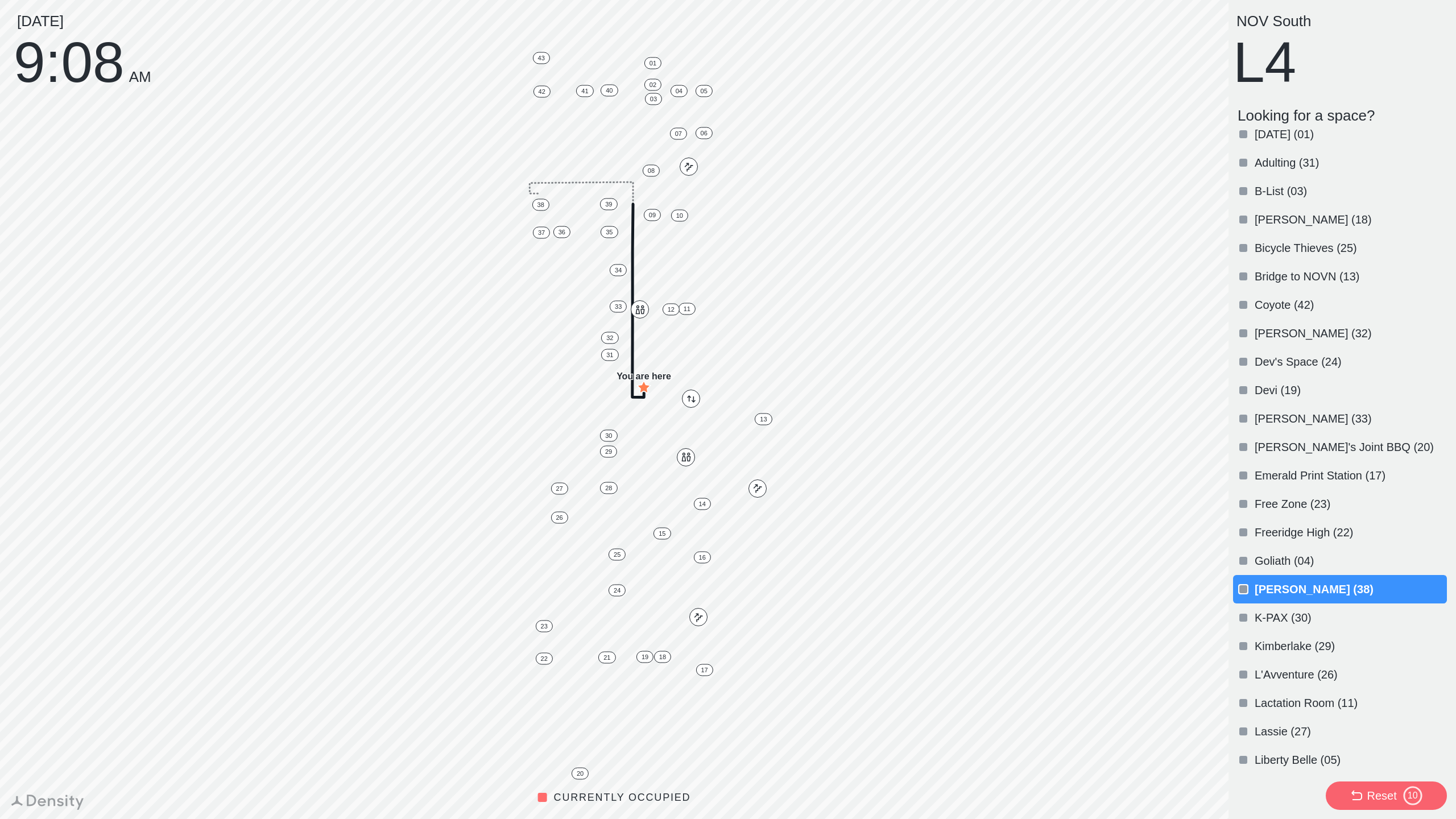
scroll to position [183, 0]
click at [1300, 641] on p "Kimberlake (29)" at bounding box center [1349, 643] width 190 height 16
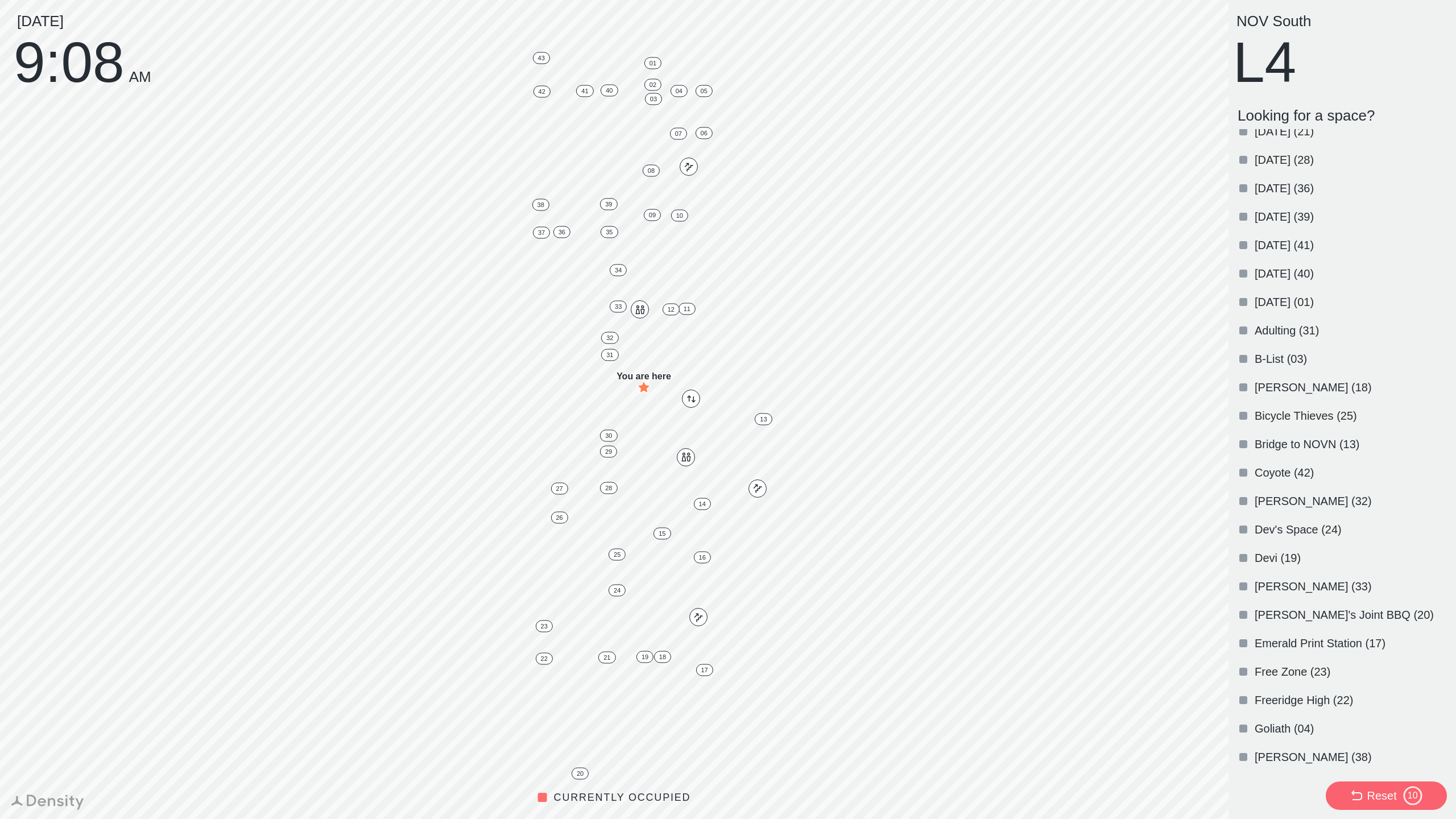
scroll to position [0, 0]
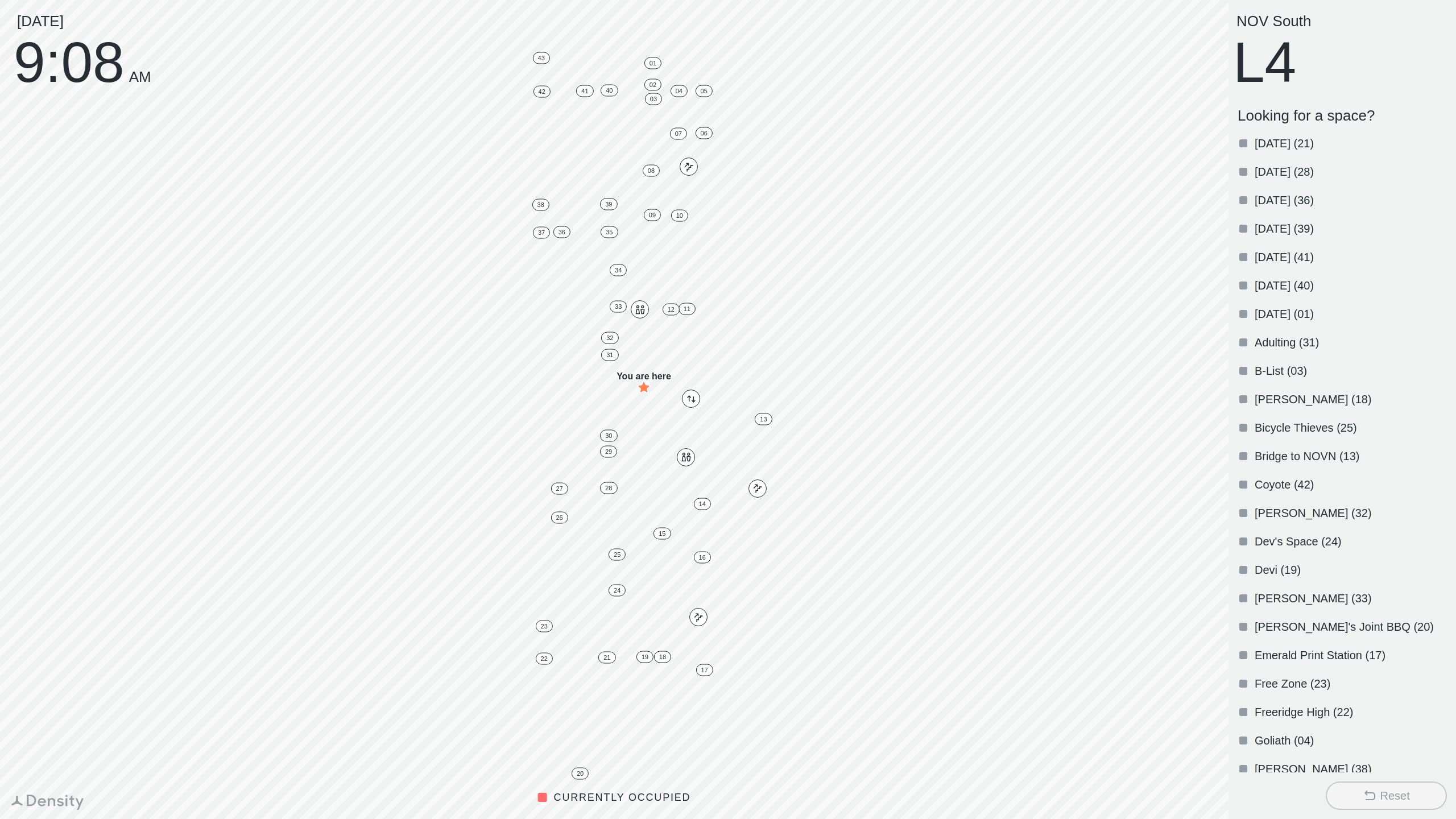
click at [1301, 660] on p "Emerald Print Station (17)" at bounding box center [1349, 656] width 190 height 16
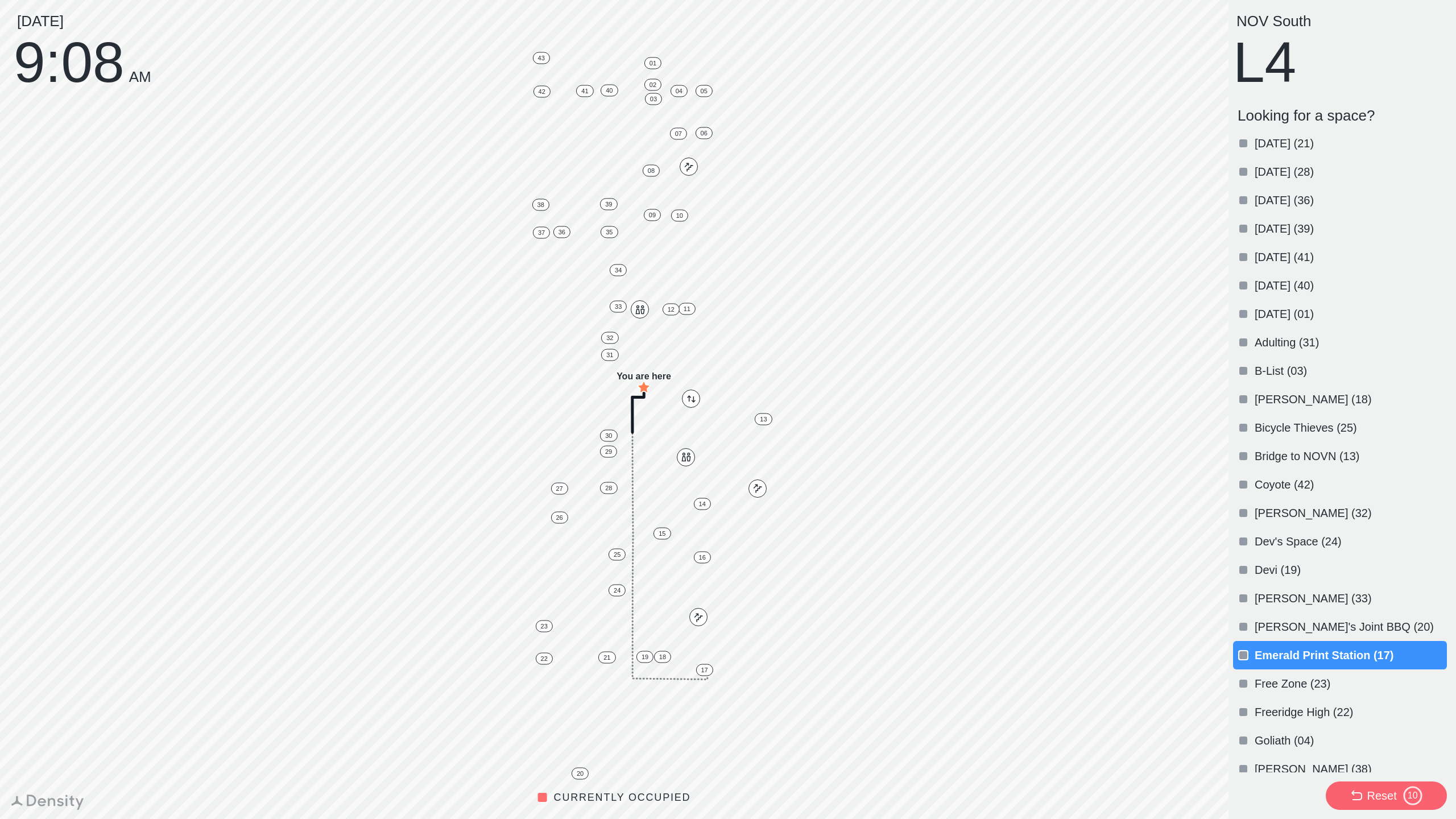
click at [1292, 651] on p "Emerald Print Station (17)" at bounding box center [1349, 656] width 190 height 16
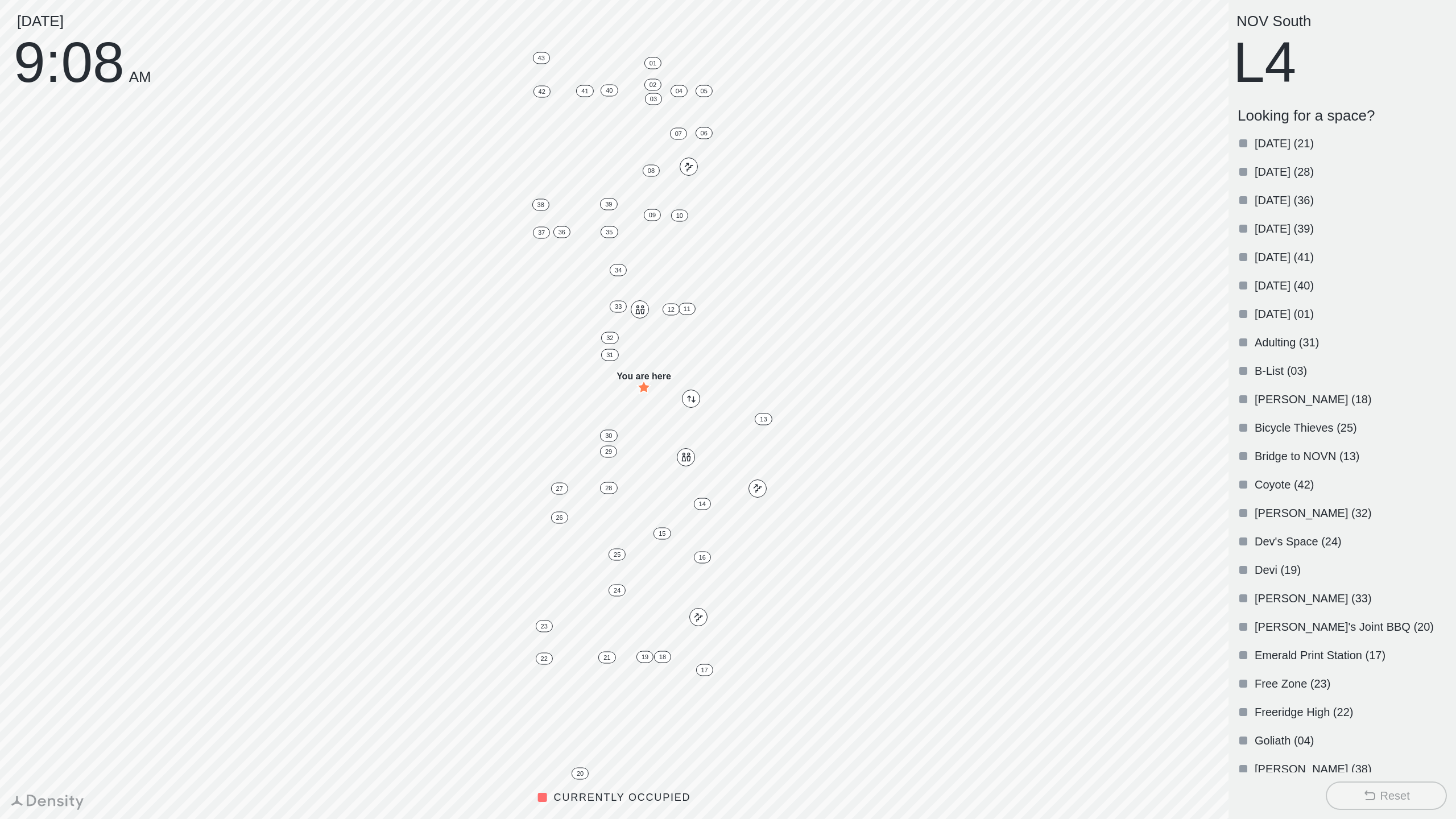
click at [1306, 617] on div "[PERSON_NAME]'s Joint BBQ (20)" at bounding box center [1339, 626] width 214 height 28
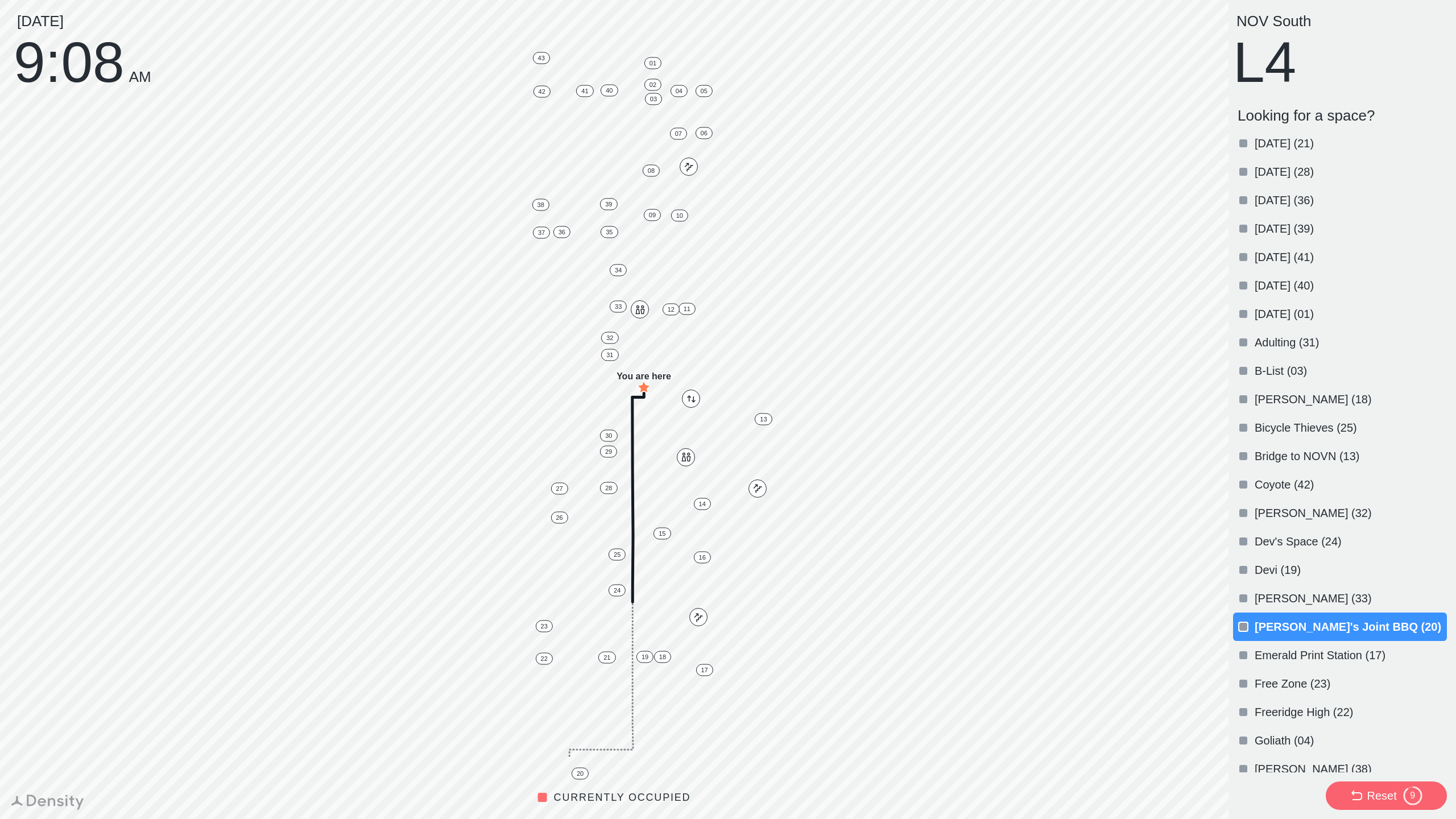
click at [1289, 451] on p "Bridge to NOVN (13)" at bounding box center [1349, 456] width 190 height 16
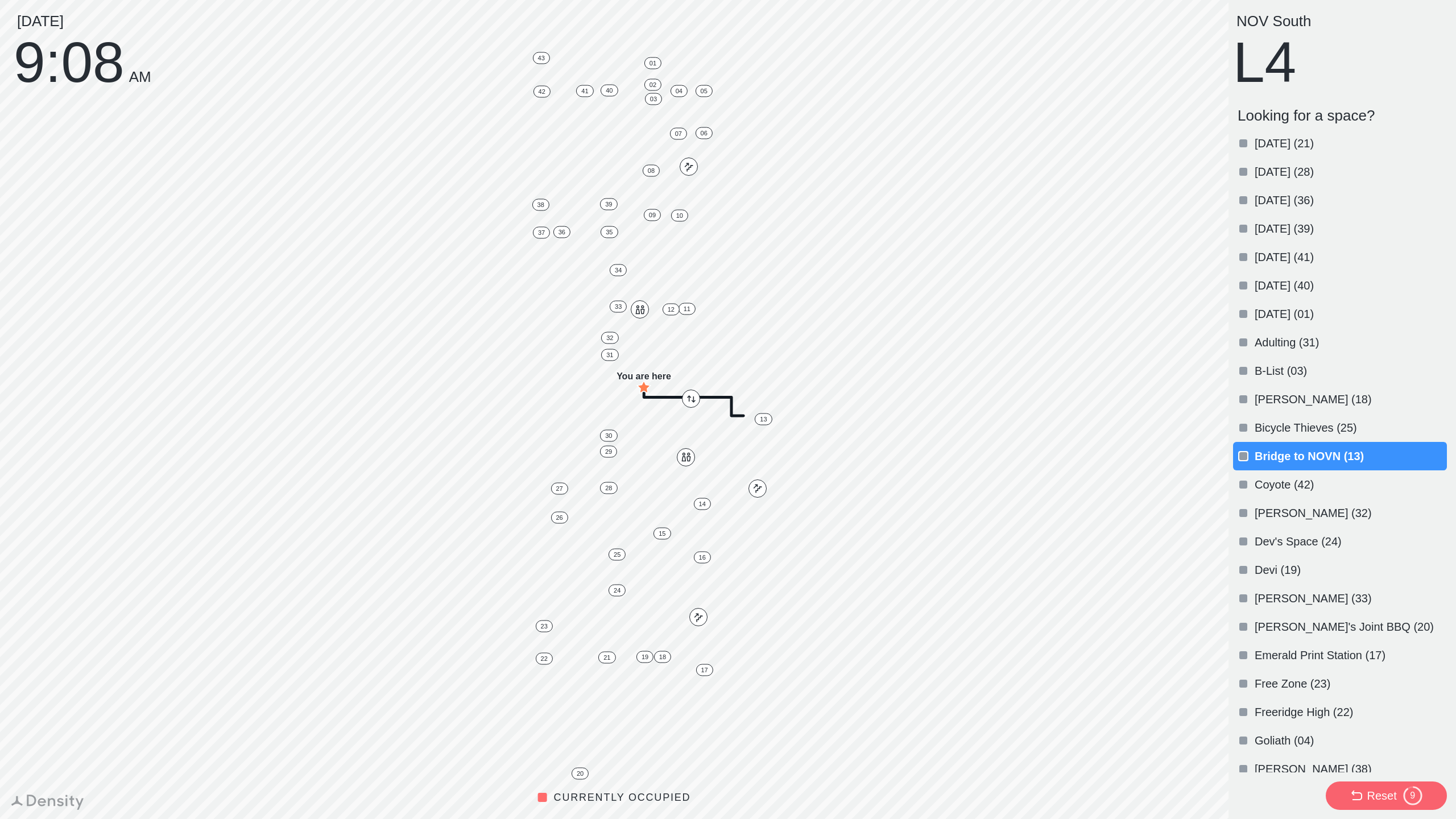
click at [1283, 199] on p "[DATE] (36)" at bounding box center [1349, 200] width 190 height 16
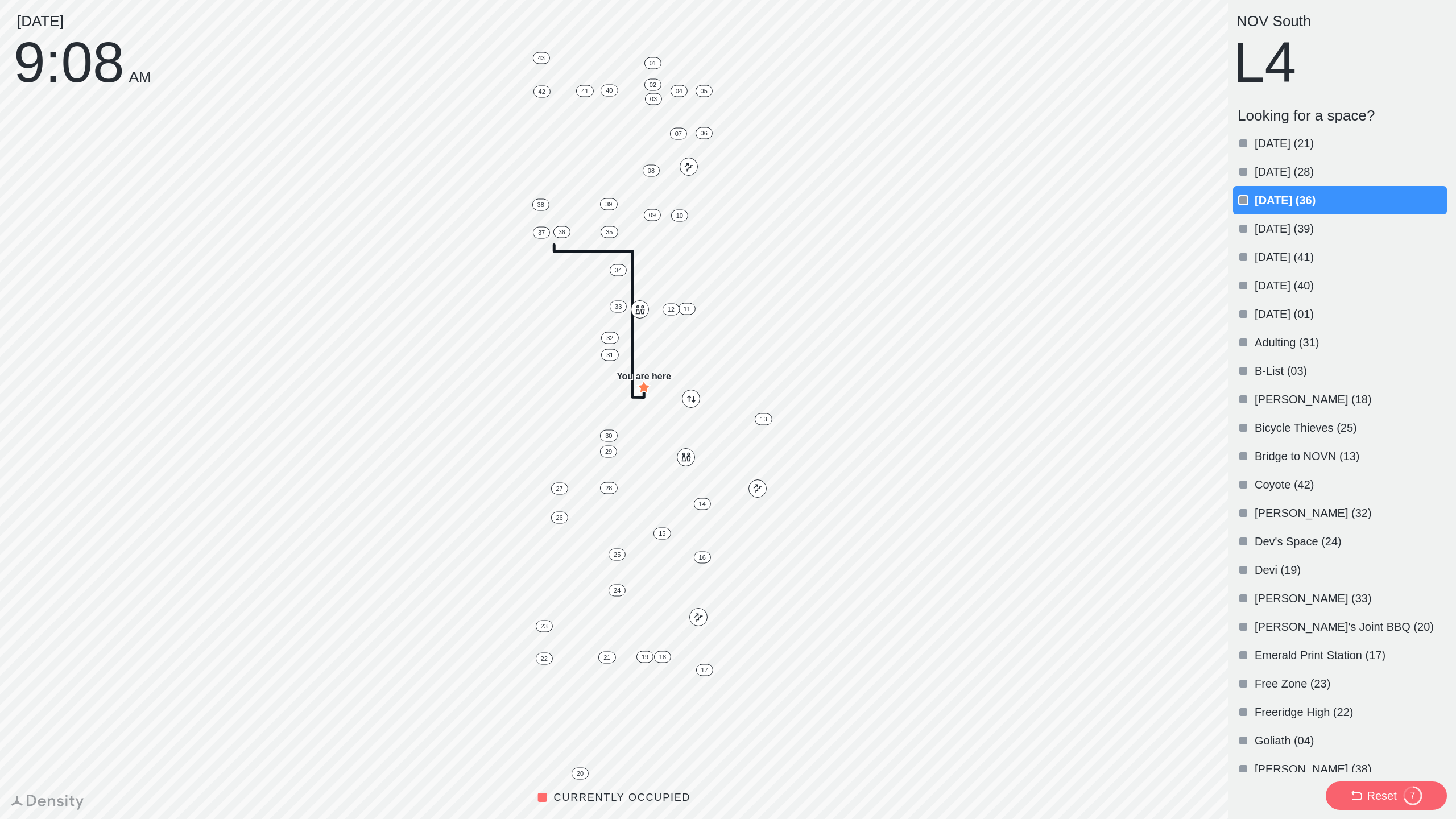
click at [1285, 368] on p "B-List (03)" at bounding box center [1349, 371] width 190 height 16
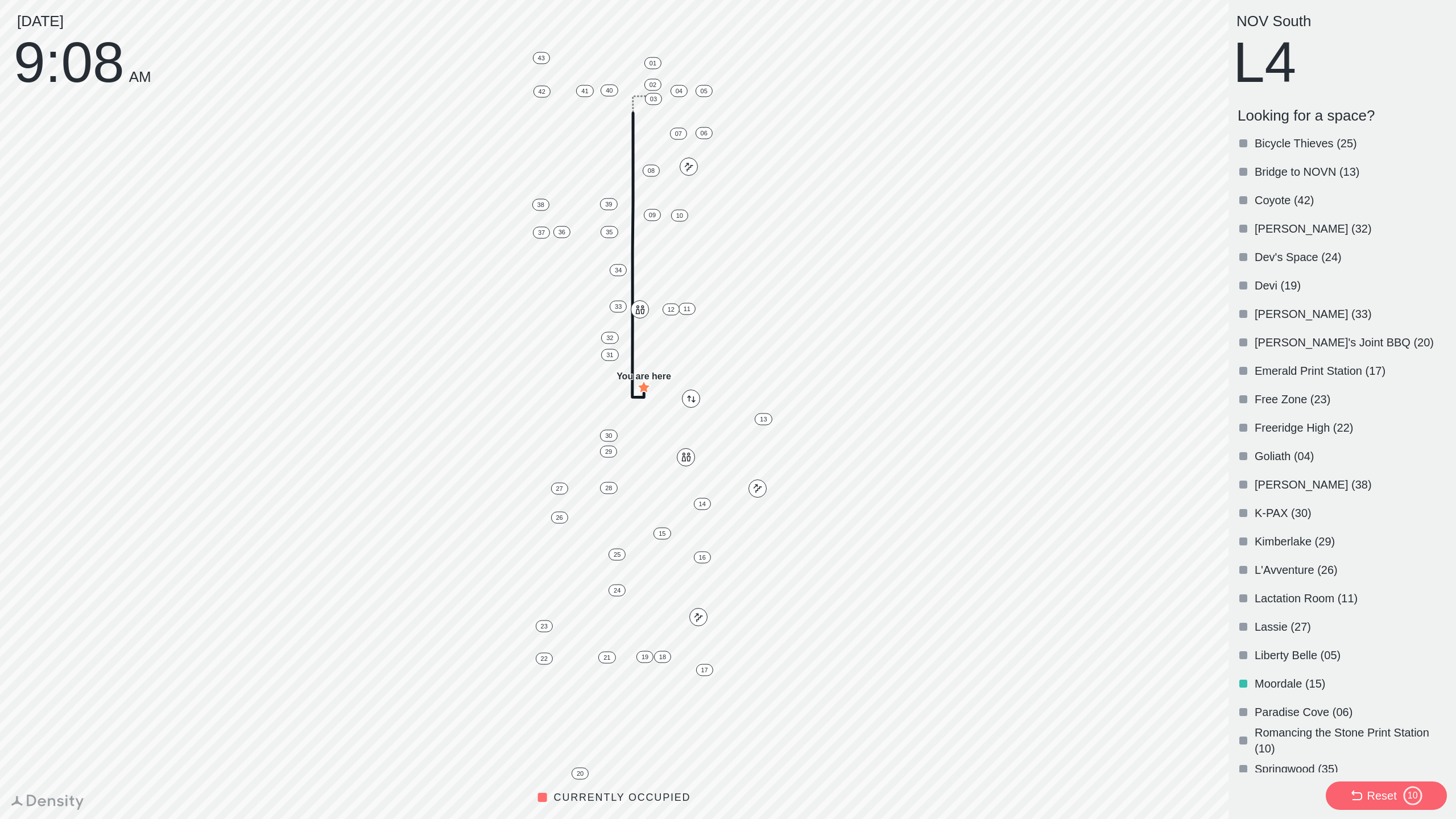
scroll to position [284, 0]
click at [1277, 476] on div "[PERSON_NAME] (38)" at bounding box center [1339, 484] width 214 height 28
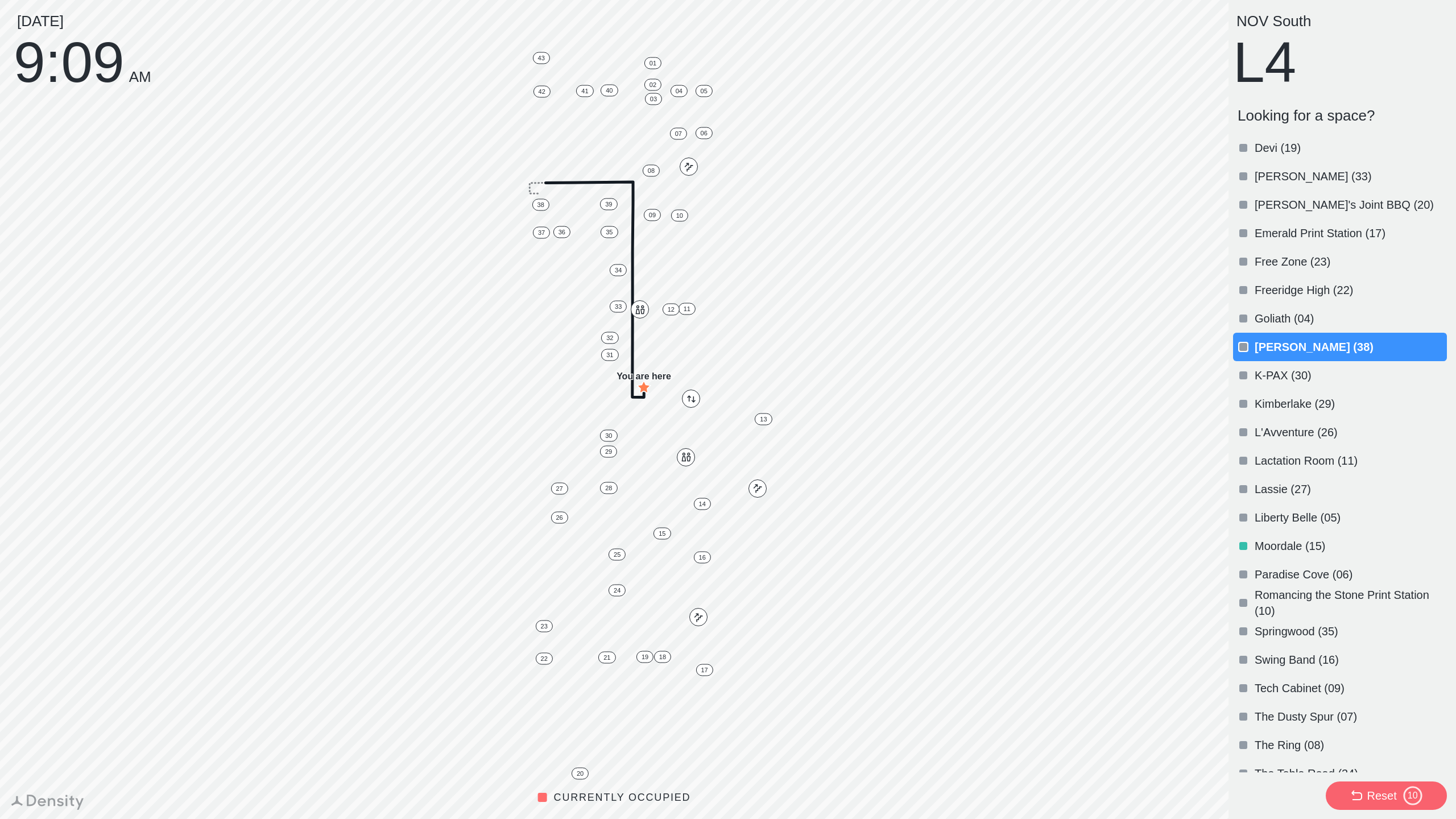
scroll to position [424, 0]
click at [1302, 583] on div "Paradise Cove (06)" at bounding box center [1339, 572] width 214 height 28
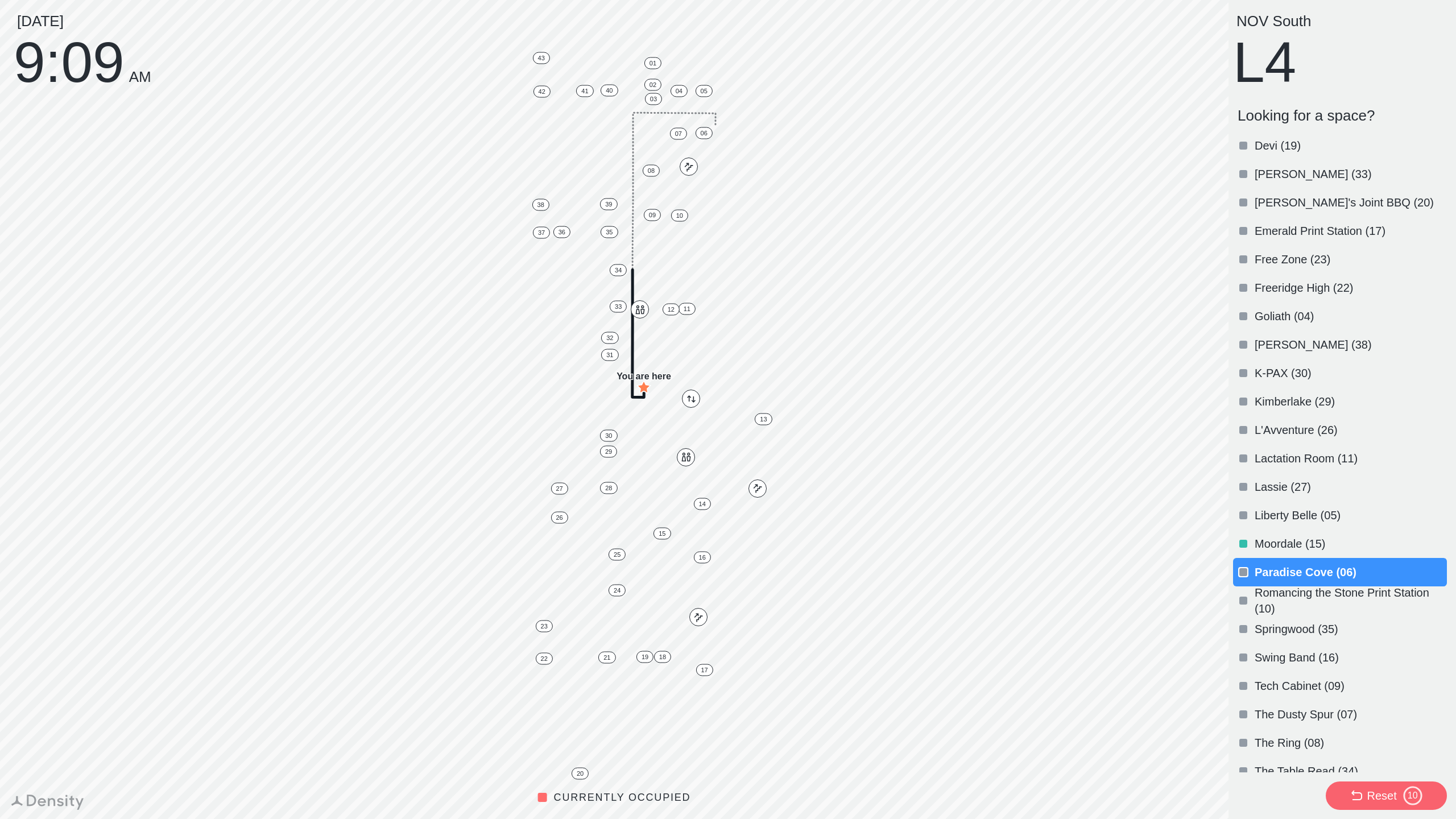
click at [1287, 594] on p "Romancing the Stone Print Station (10)" at bounding box center [1349, 600] width 190 height 32
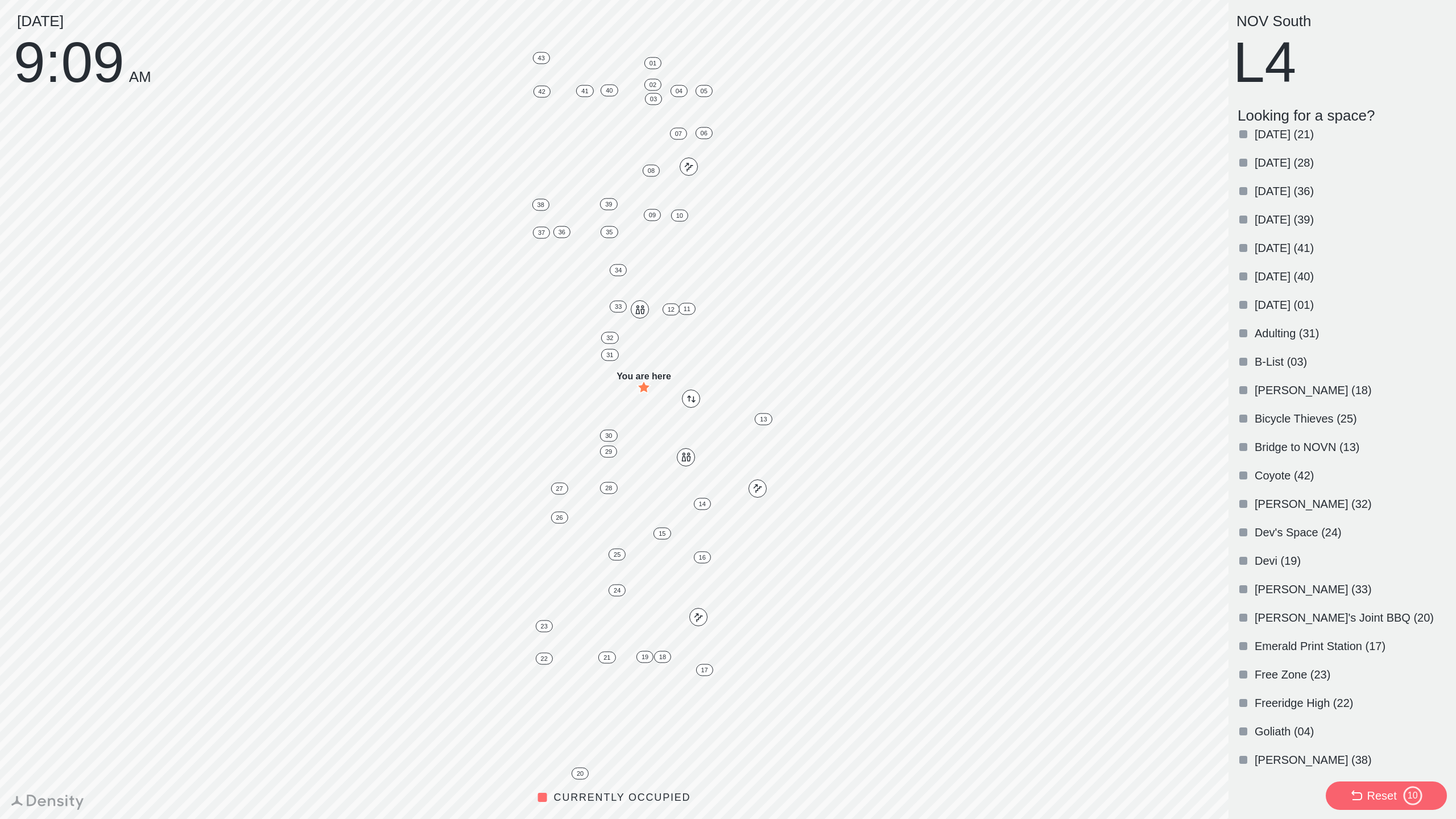
scroll to position [0, 0]
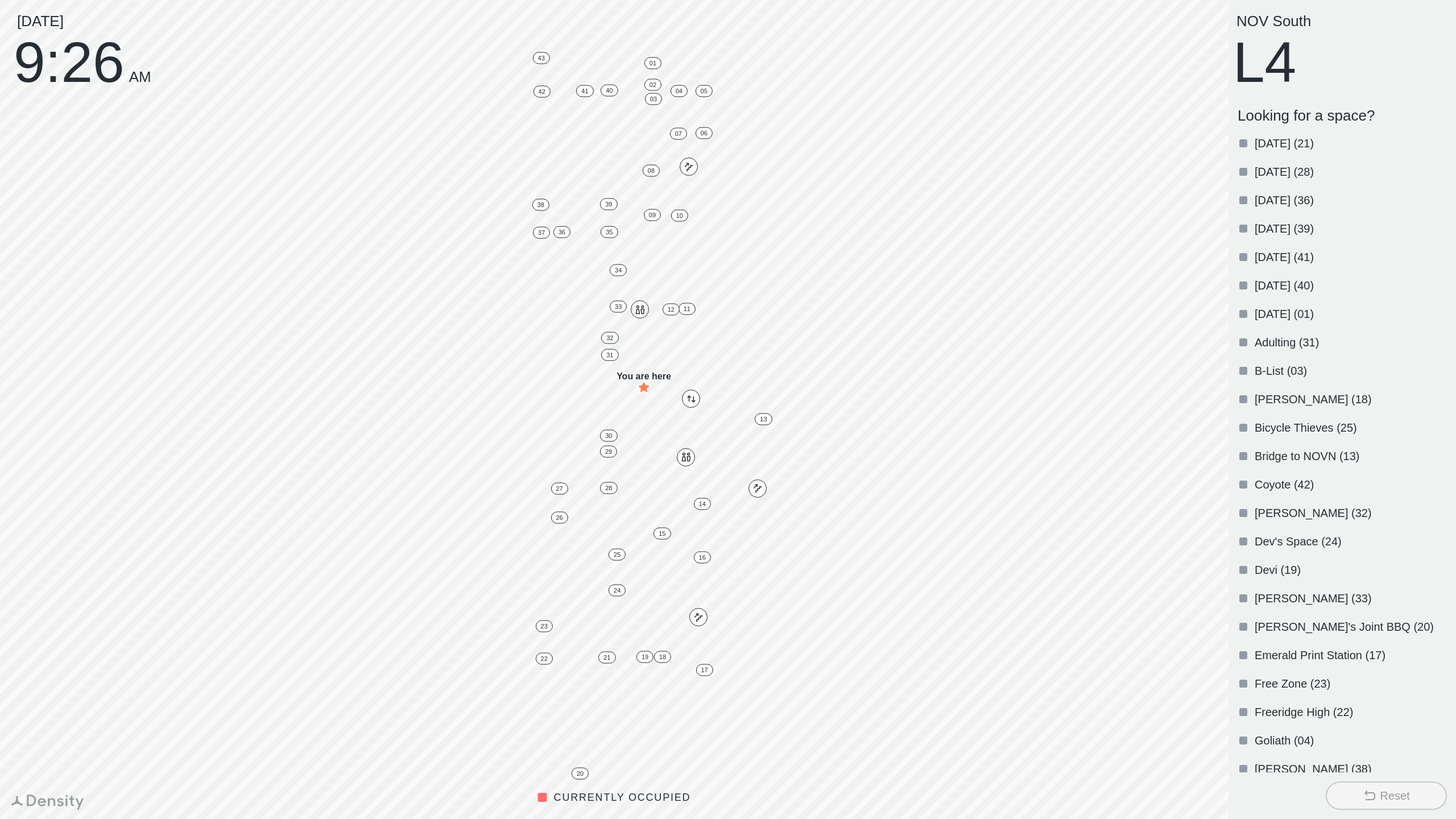
click at [1387, 792] on div "Reset" at bounding box center [1395, 796] width 30 height 16
click at [1369, 792] on icon at bounding box center [1369, 796] width 14 height 14
click at [1362, 787] on button "Reset" at bounding box center [1386, 795] width 121 height 28
